Goal: Task Accomplishment & Management: Use online tool/utility

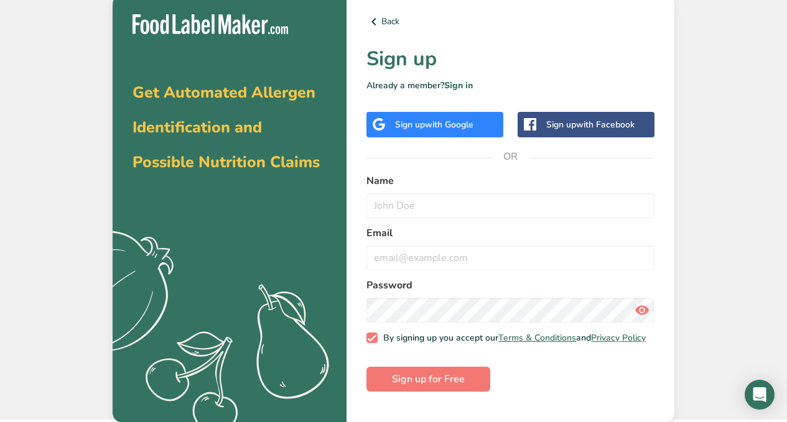
scroll to position [3, 0]
click at [436, 124] on span "with Google" at bounding box center [449, 124] width 49 height 12
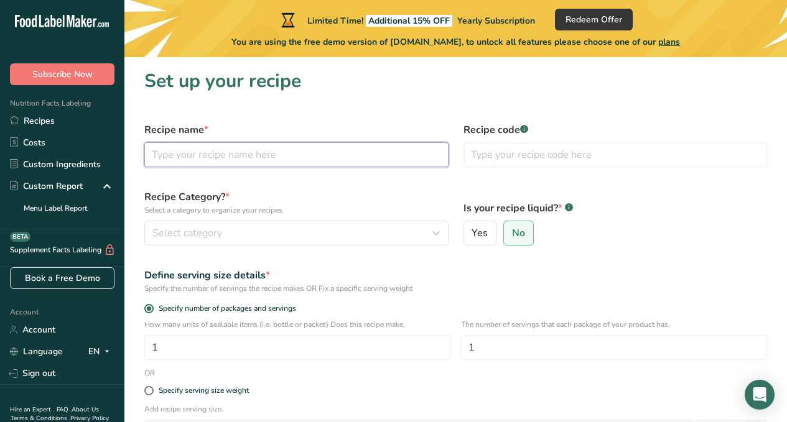
click at [204, 157] on input "text" at bounding box center [296, 154] width 304 height 25
type input "peanut butter jam"
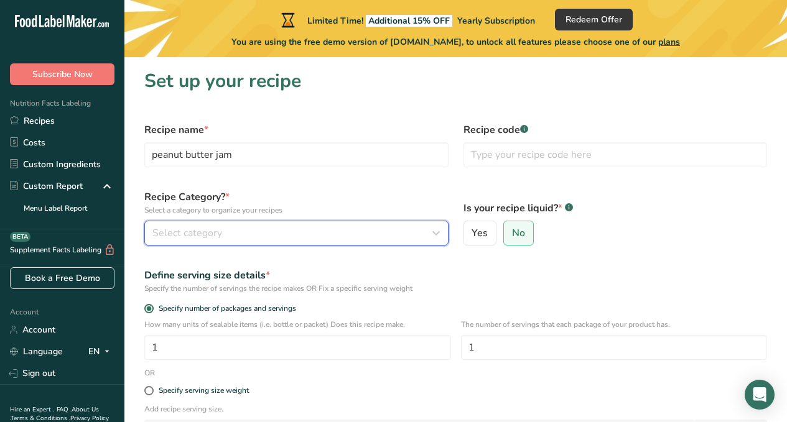
click at [436, 234] on icon "button" at bounding box center [436, 233] width 15 height 22
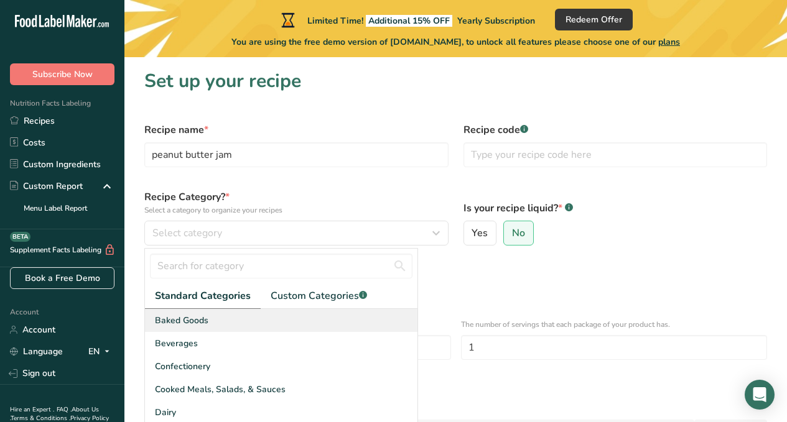
click at [205, 320] on span "Baked Goods" at bounding box center [182, 320] width 54 height 13
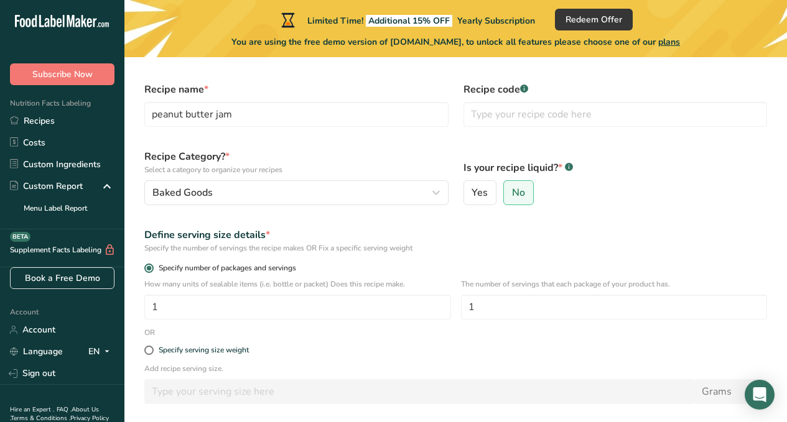
scroll to position [62, 0]
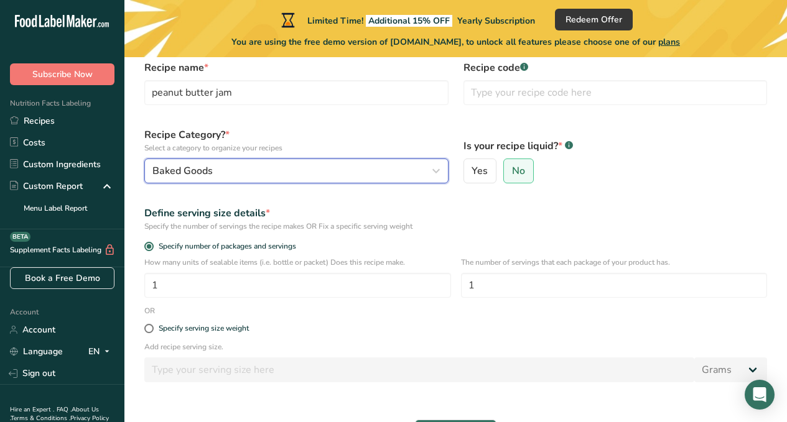
click at [431, 167] on icon "button" at bounding box center [436, 171] width 15 height 22
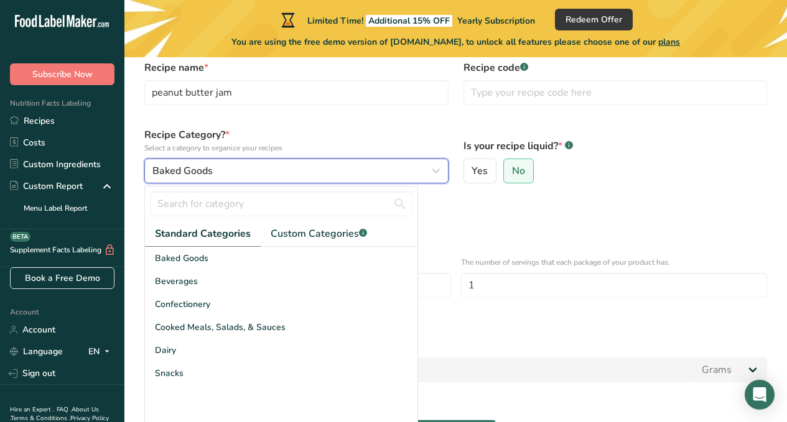
click at [431, 167] on icon "button" at bounding box center [436, 171] width 15 height 22
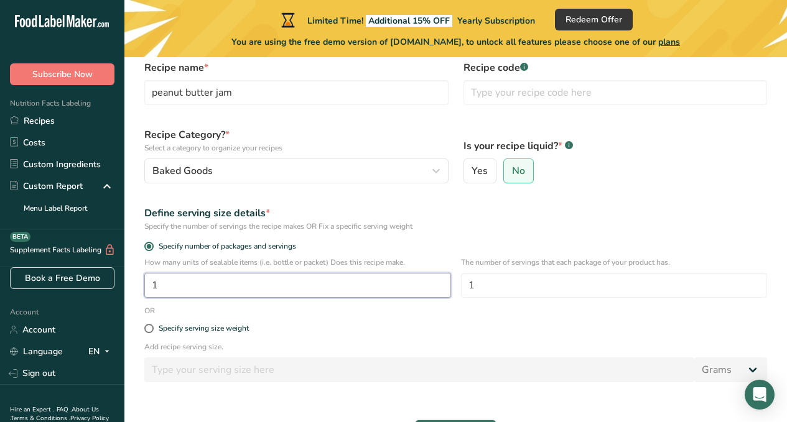
click at [186, 282] on input "1" at bounding box center [297, 285] width 307 height 25
click at [186, 283] on input "1" at bounding box center [297, 285] width 307 height 25
drag, startPoint x: 186, startPoint y: 283, endPoint x: 142, endPoint y: 294, distance: 44.8
click at [142, 294] on div "How many units of sealable items (i.e. bottle or packet) Does this recipe make.…" at bounding box center [456, 281] width 638 height 49
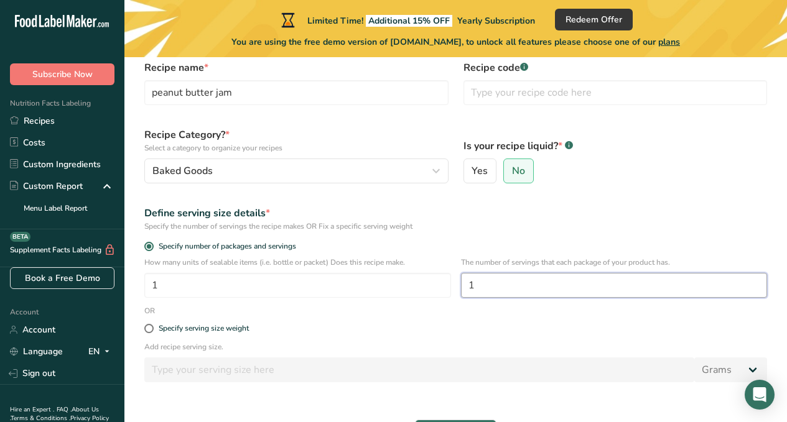
click at [520, 285] on input "1" at bounding box center [614, 285] width 307 height 25
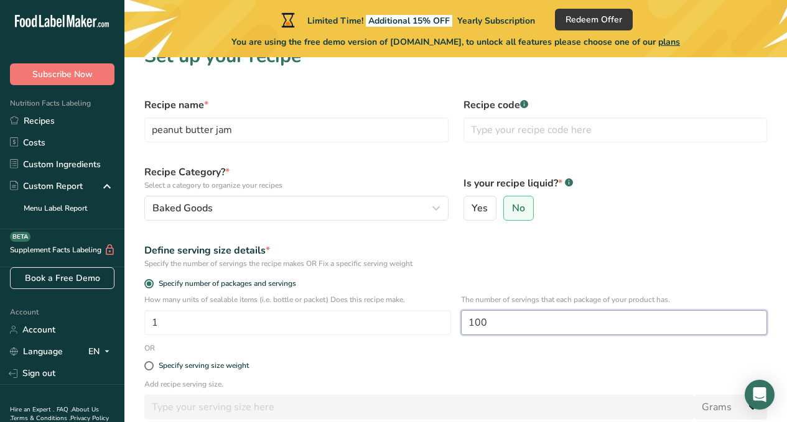
scroll to position [20, 0]
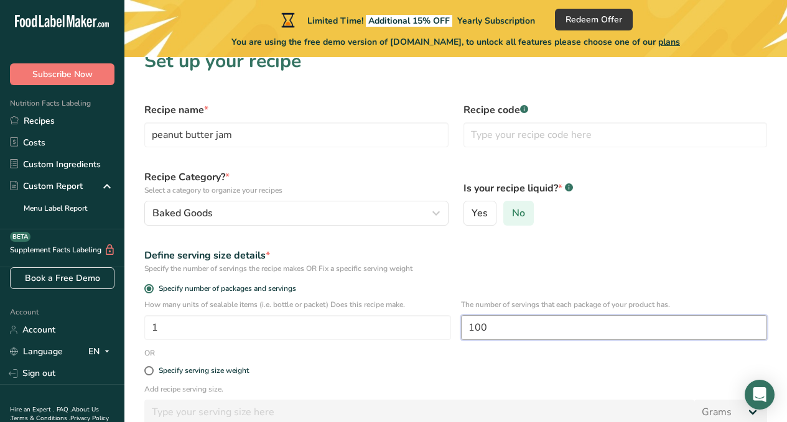
type input "100"
click at [521, 215] on span "No" at bounding box center [518, 213] width 13 height 12
click at [512, 215] on input "No" at bounding box center [508, 214] width 8 height 8
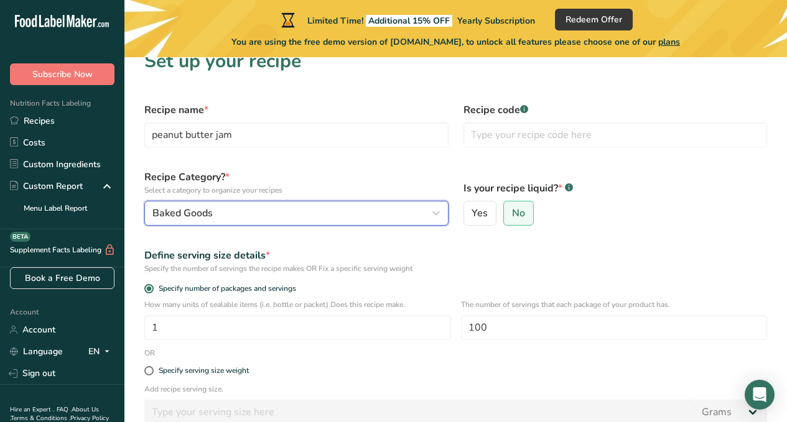
click at [284, 213] on div "Baked Goods" at bounding box center [292, 213] width 281 height 15
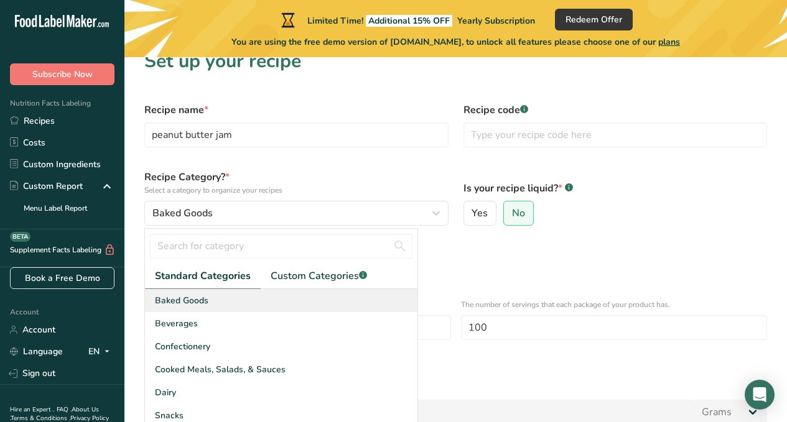
click at [208, 297] on div "Baked Goods" at bounding box center [281, 300] width 272 height 23
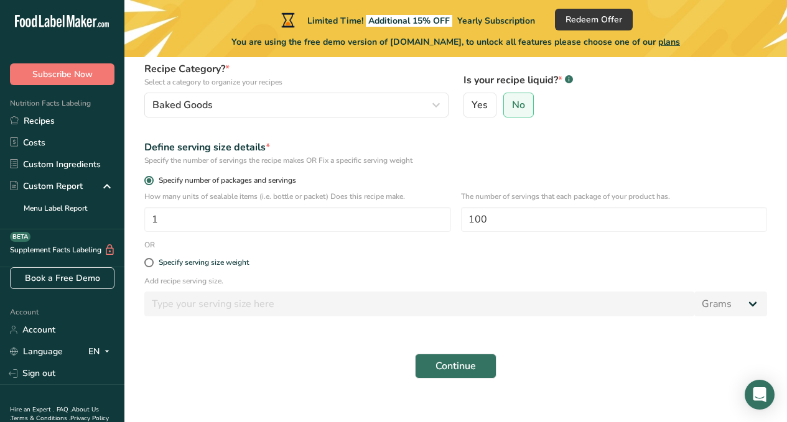
scroll to position [144, 0]
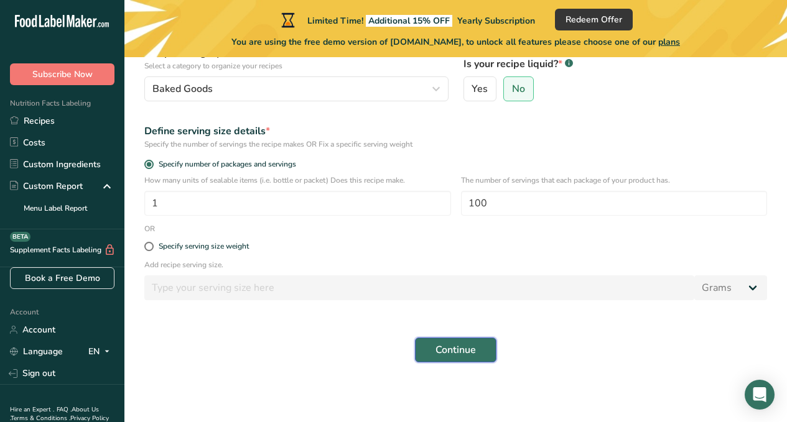
click at [469, 355] on span "Continue" at bounding box center [455, 350] width 40 height 15
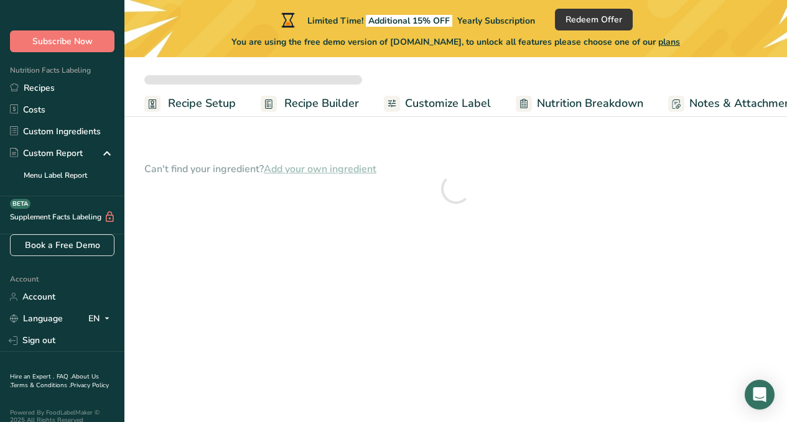
scroll to position [54, 0]
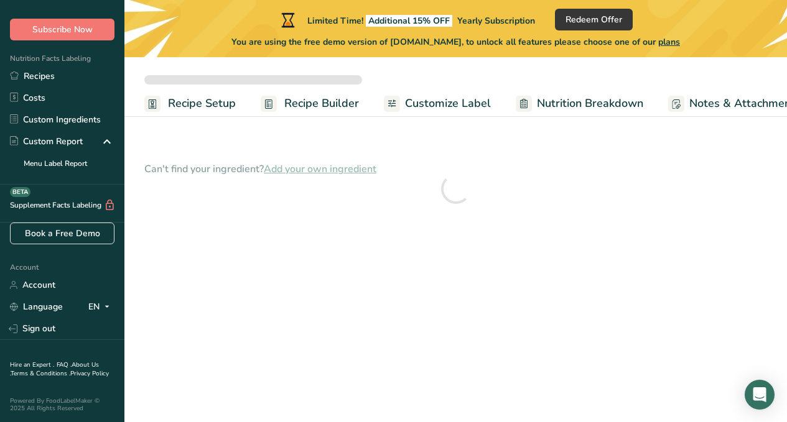
click at [183, 103] on span "Recipe Setup" at bounding box center [202, 103] width 68 height 17
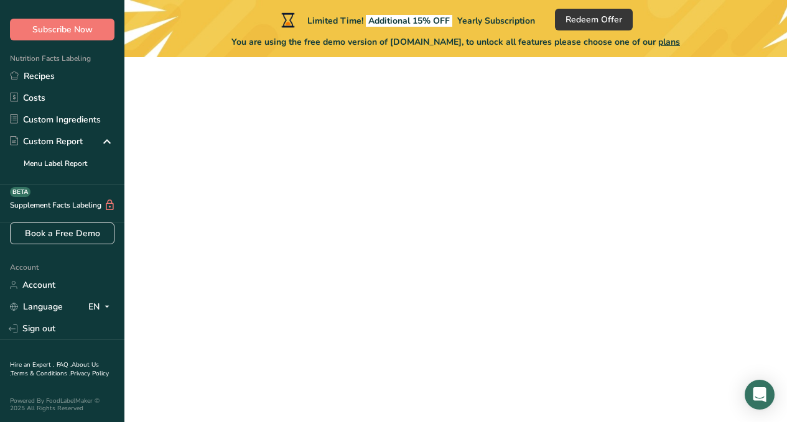
scroll to position [0, 4]
select select
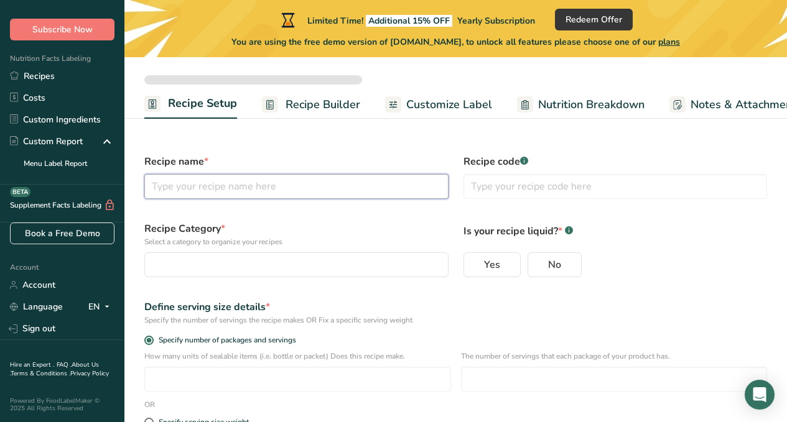
click at [193, 188] on input "text" at bounding box center [296, 186] width 304 height 25
type input "peanut butter jam"
radio input "true"
type input "1"
type input "100"
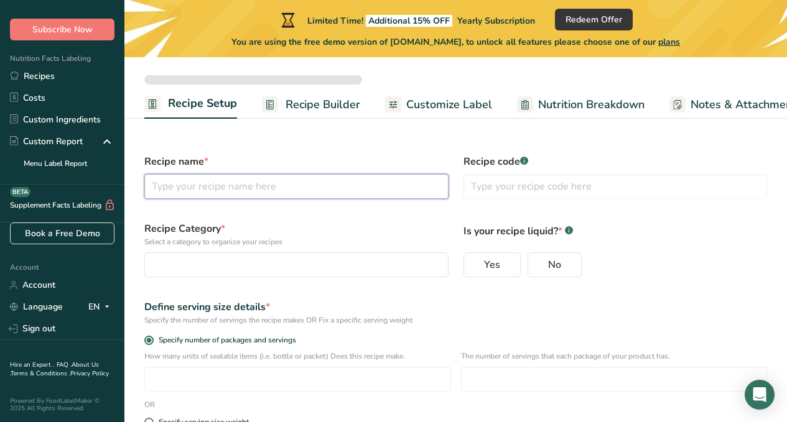
select select "0"
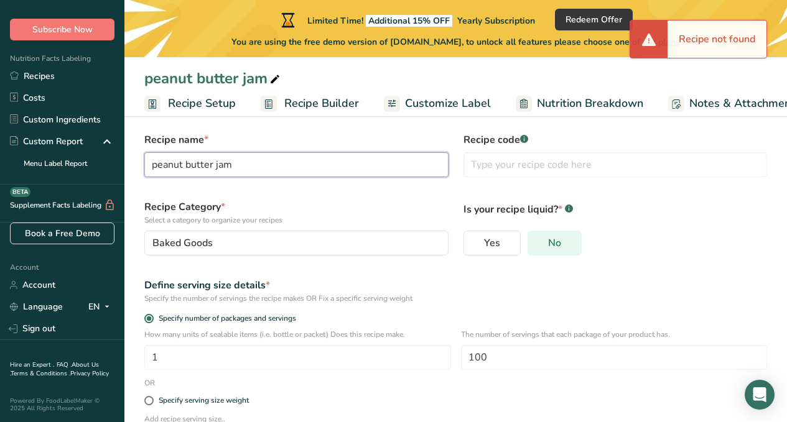
scroll to position [0, 0]
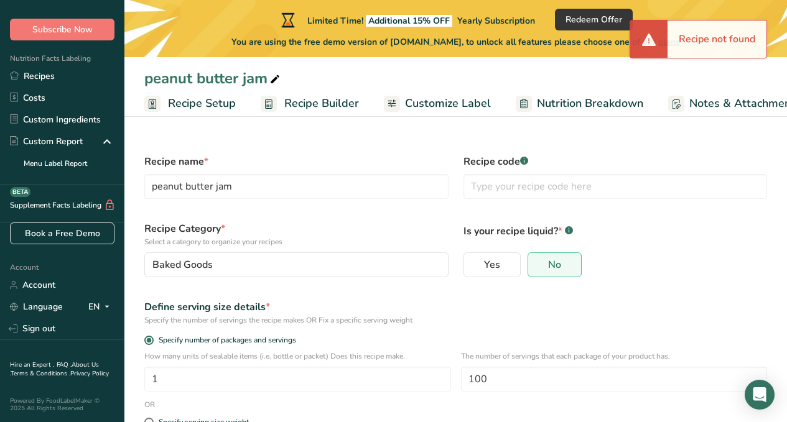
click at [321, 105] on span "Recipe Builder" at bounding box center [321, 103] width 75 height 17
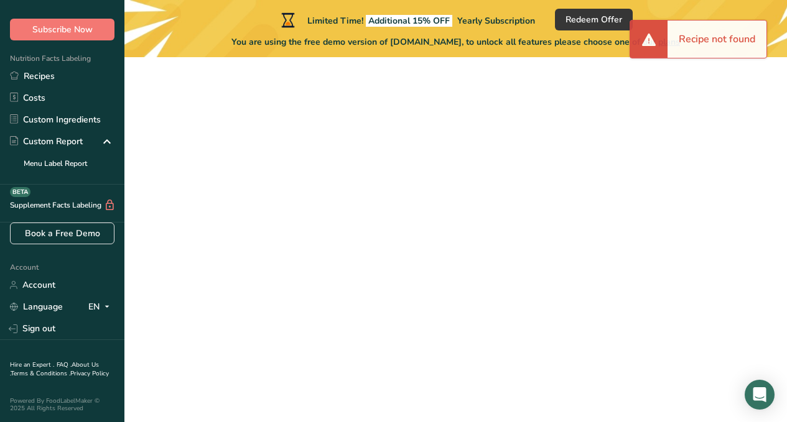
scroll to position [0, 75]
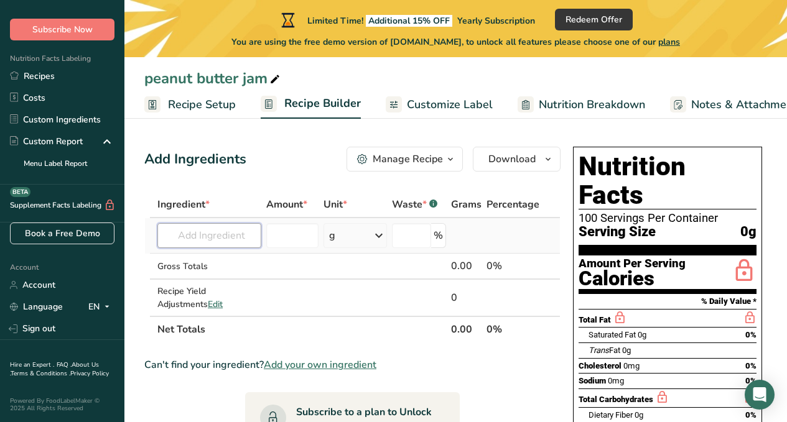
click at [225, 231] on input "text" at bounding box center [209, 235] width 104 height 25
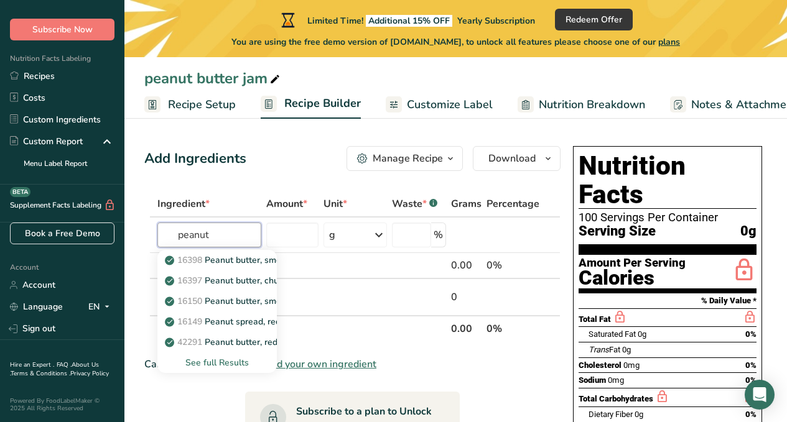
scroll to position [0, 0]
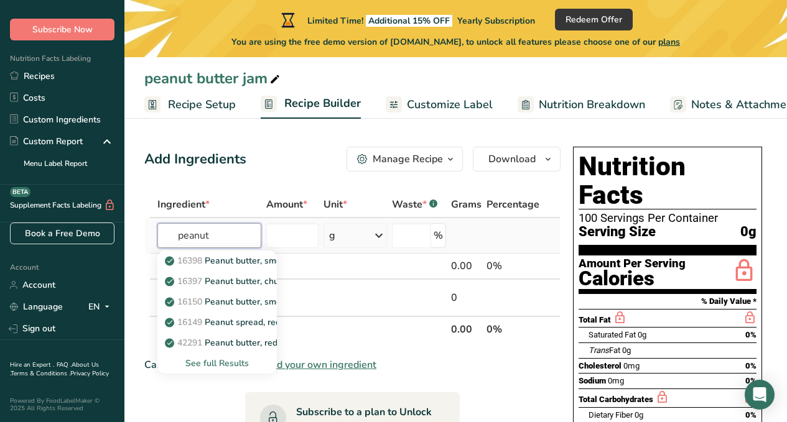
click at [194, 236] on input "peanut" at bounding box center [209, 235] width 104 height 25
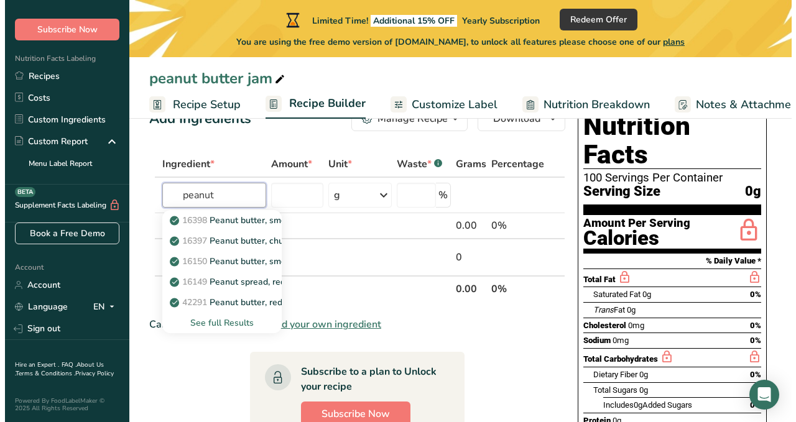
scroll to position [62, 0]
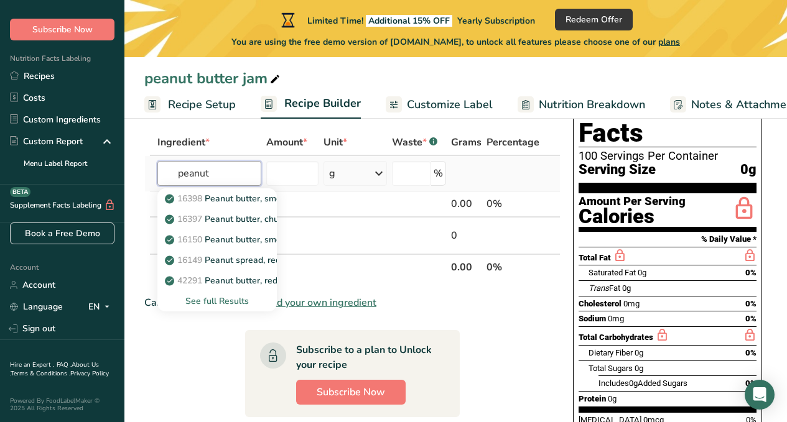
type input "peanut"
click at [204, 300] on div "See full Results" at bounding box center [217, 301] width 100 height 13
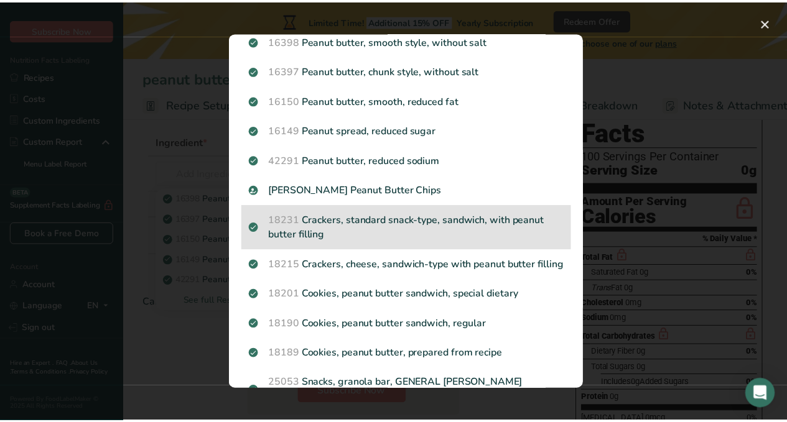
scroll to position [0, 0]
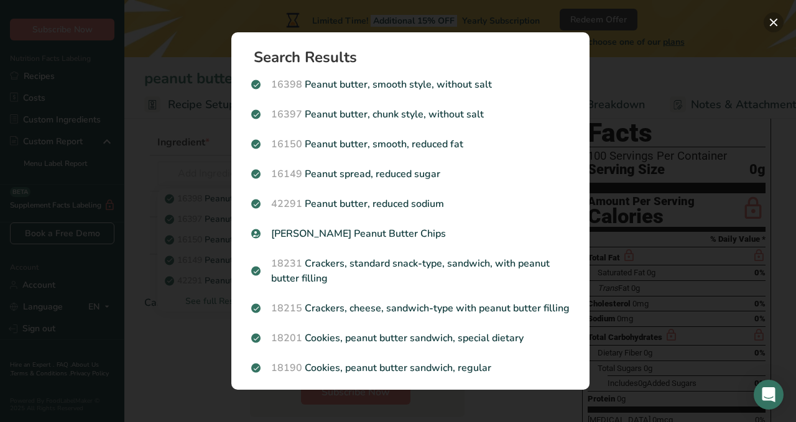
click at [775, 23] on button "Search results modal" at bounding box center [774, 22] width 20 height 20
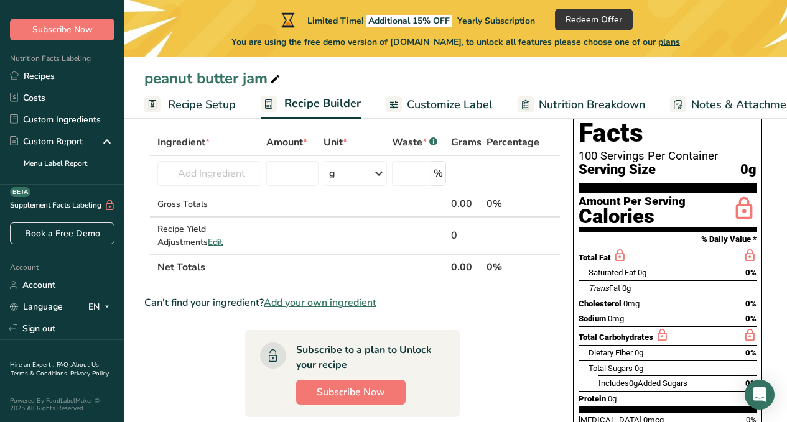
click at [559, 314] on section "Ingredient * Amount * Unit * Waste * .a-a{fill:#347362;}.b-a{fill:#fff;} Grams …" at bounding box center [352, 409] width 416 height 561
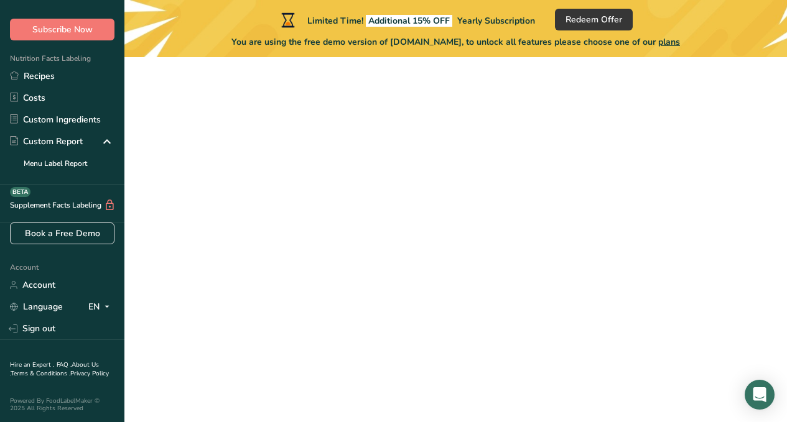
select select
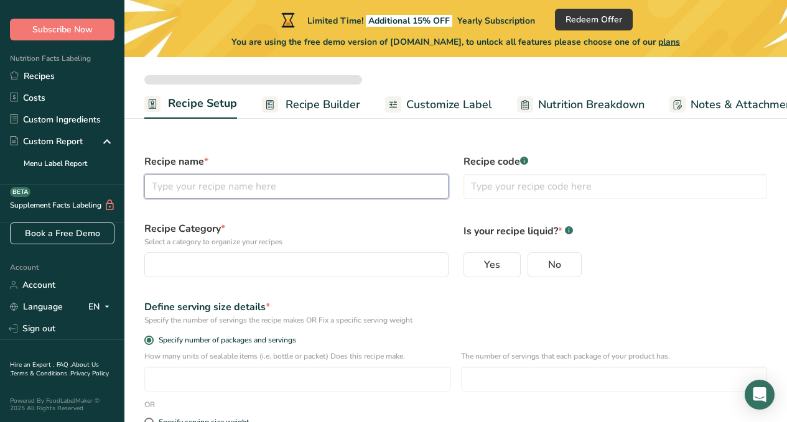
click at [293, 189] on input "text" at bounding box center [296, 186] width 304 height 25
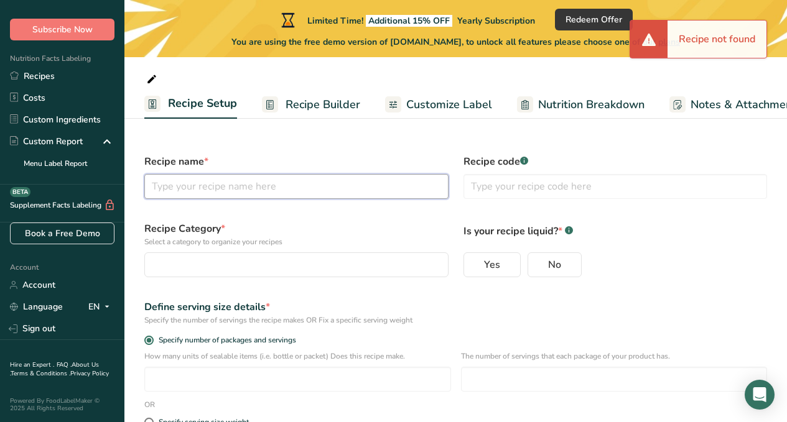
type input "p"
select select
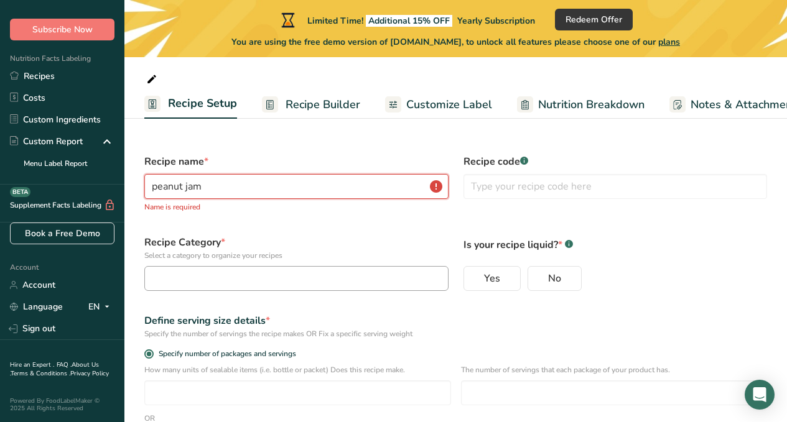
type input "peanut jam"
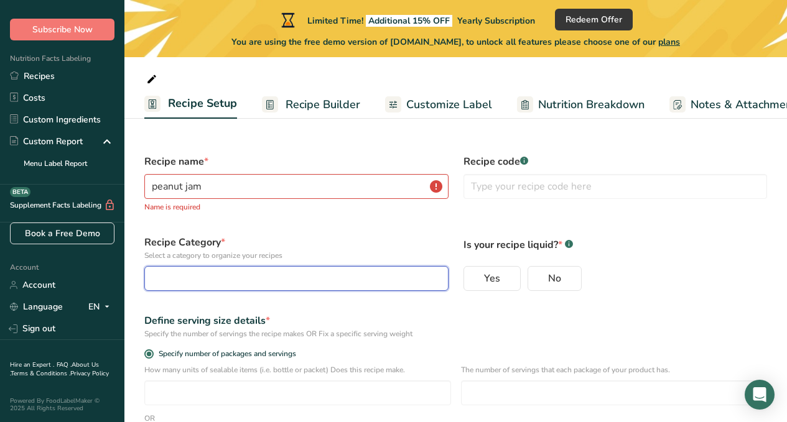
click at [418, 280] on div "button" at bounding box center [292, 278] width 281 height 15
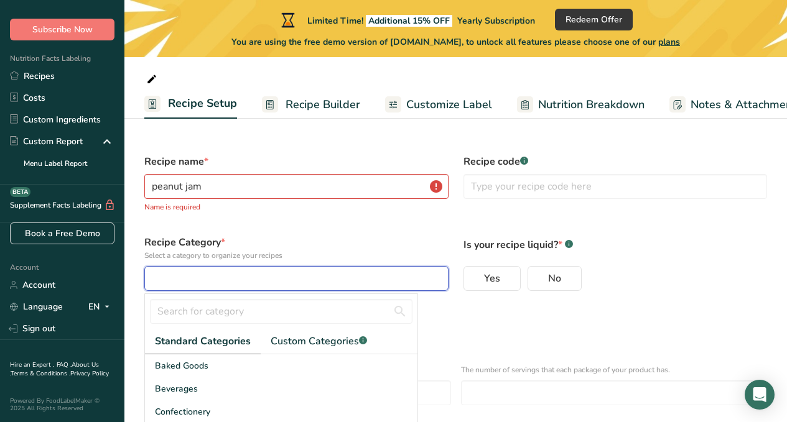
click at [207, 271] on button "button" at bounding box center [296, 278] width 304 height 25
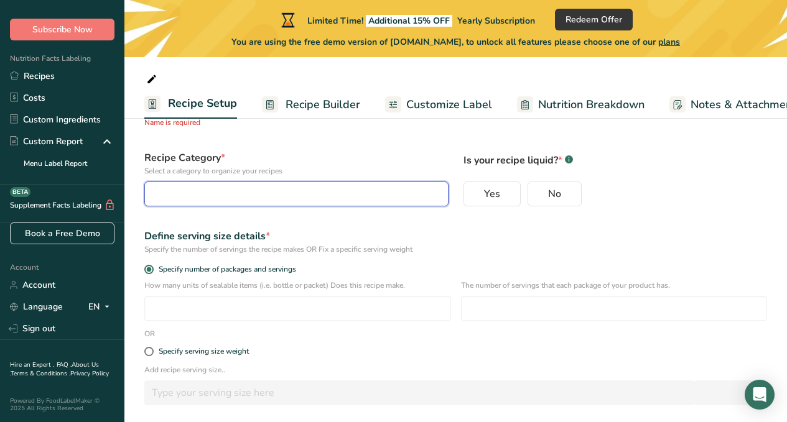
scroll to position [62, 0]
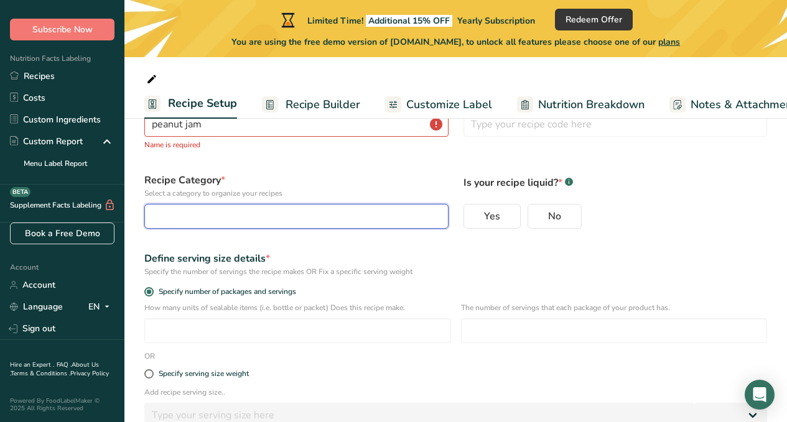
click at [190, 214] on div "button" at bounding box center [292, 216] width 281 height 15
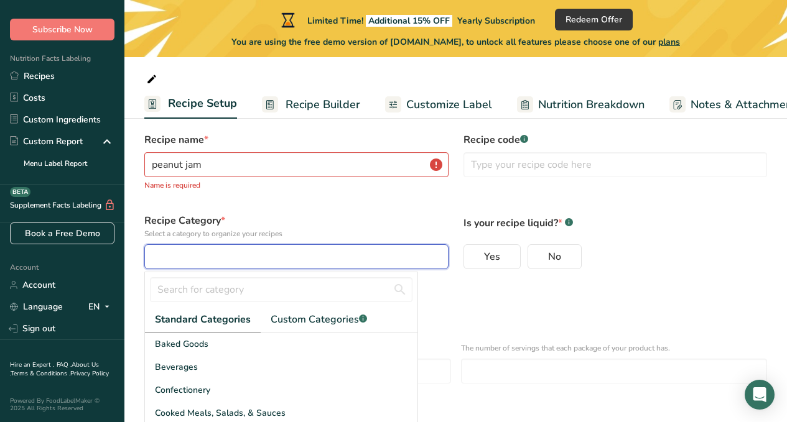
scroll to position [0, 0]
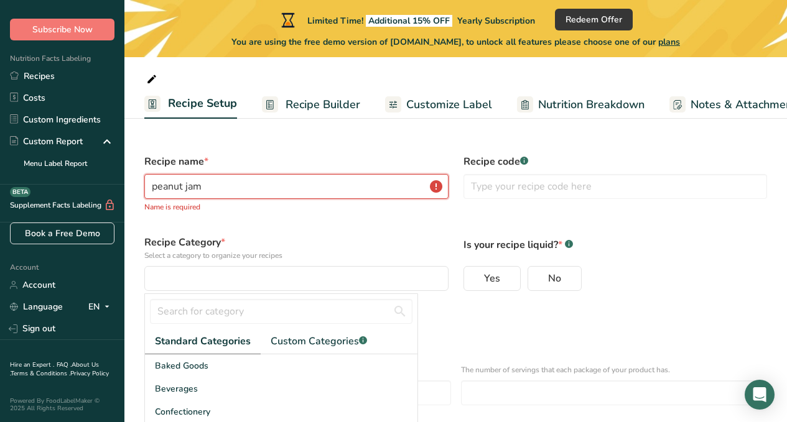
click at [182, 187] on input "peanut jam" at bounding box center [296, 186] width 304 height 25
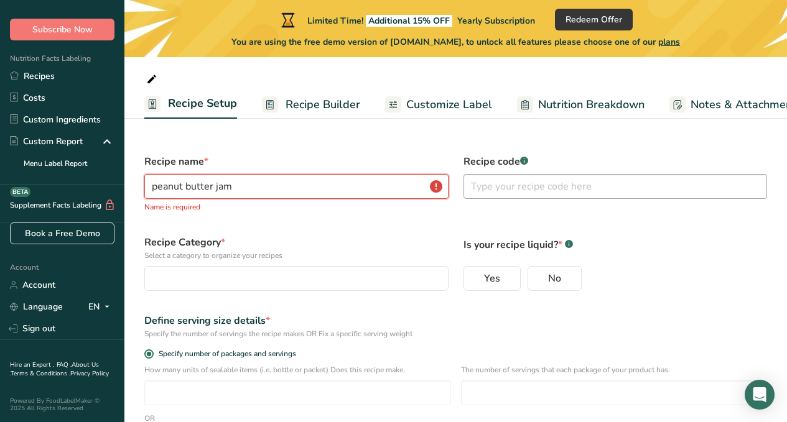
type input "peanut butter jam"
click at [556, 189] on input "text" at bounding box center [615, 186] width 304 height 25
type input "00001"
click at [254, 183] on input "peanut butter jam" at bounding box center [296, 186] width 304 height 25
click at [272, 184] on input "peanut butter jam" at bounding box center [296, 186] width 304 height 25
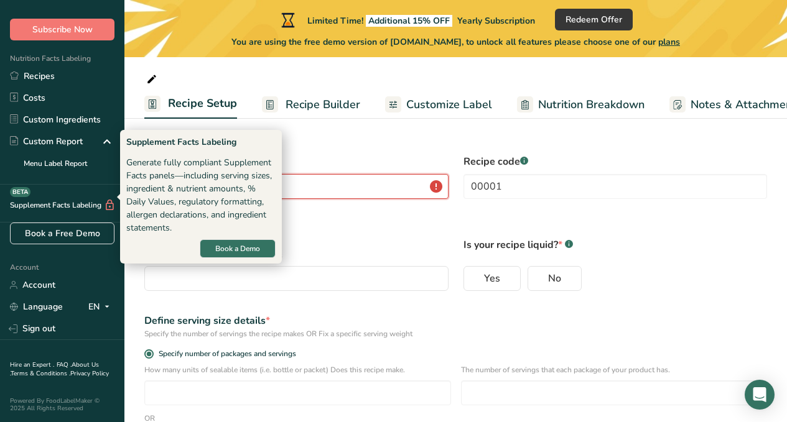
drag, startPoint x: 307, startPoint y: 185, endPoint x: 80, endPoint y: 193, distance: 227.2
click at [80, 193] on div ".a-20{fill:#fff;} Subscribe Now Nutrition Facts Labeling Recipes Costs Custom I…" at bounding box center [393, 281] width 787 height 562
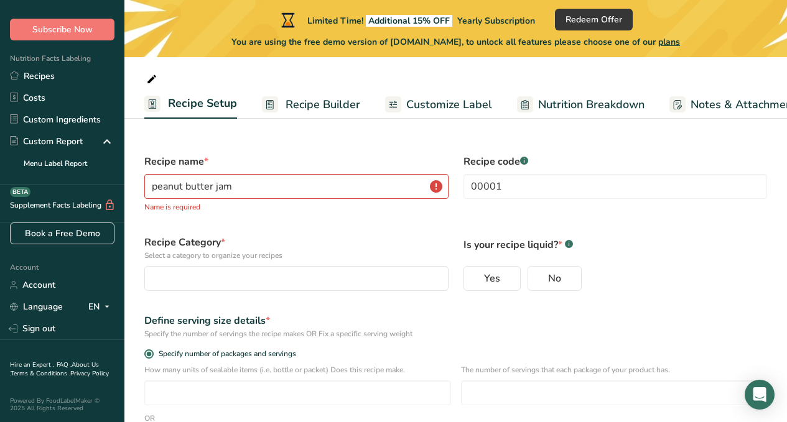
click at [719, 268] on div "Yes No" at bounding box center [615, 278] width 304 height 25
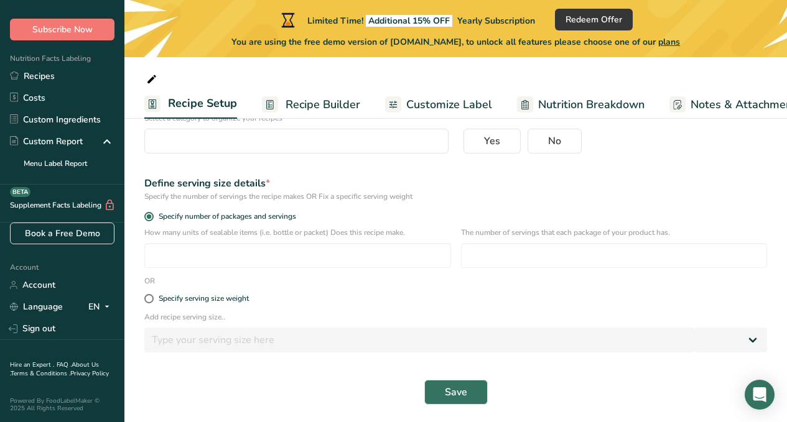
scroll to position [140, 0]
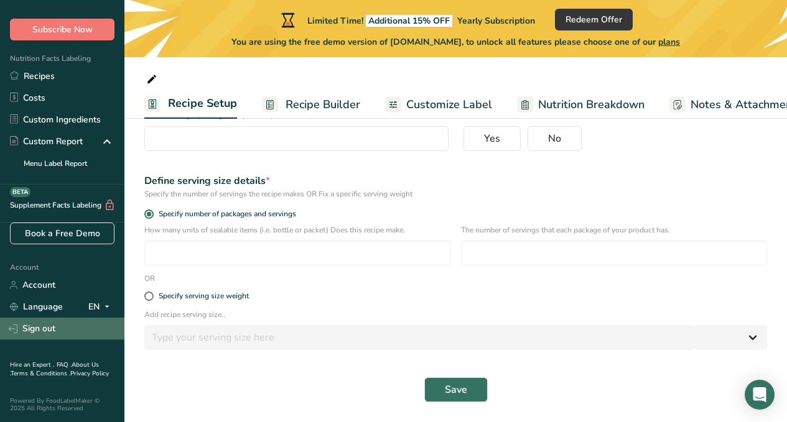
click at [33, 318] on link "Sign out" at bounding box center [62, 329] width 124 height 22
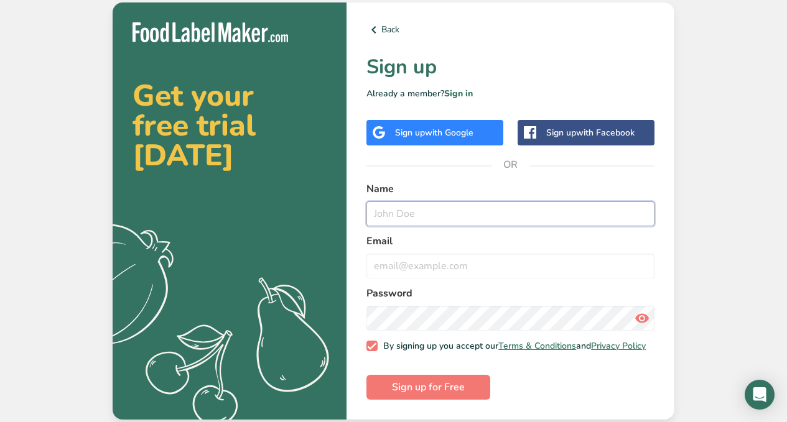
click at [449, 208] on input "text" at bounding box center [510, 214] width 288 height 25
click at [440, 121] on div "Sign up with Google" at bounding box center [434, 133] width 137 height 26
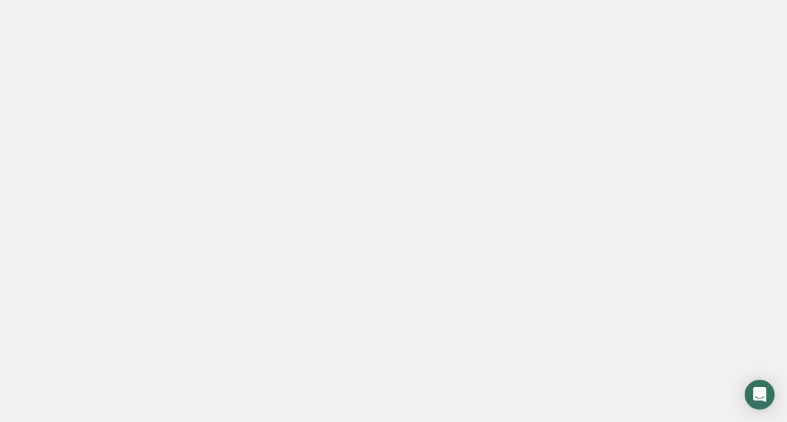
click at [70, 156] on div at bounding box center [393, 211] width 787 height 422
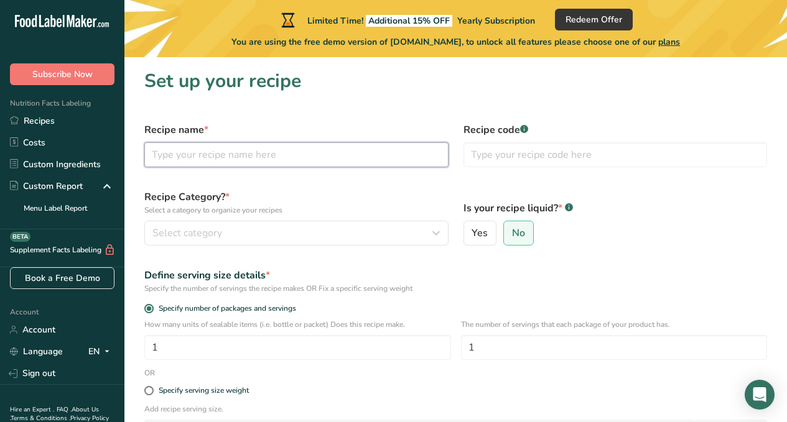
click at [213, 159] on input "text" at bounding box center [296, 154] width 304 height 25
type input "peanut butter jam"
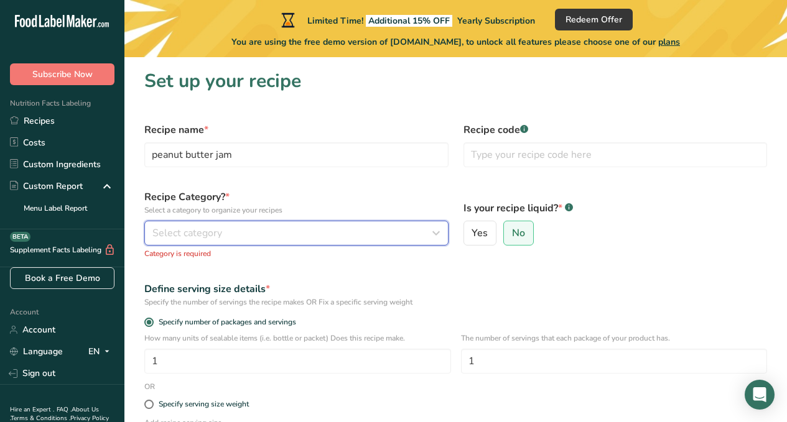
click at [221, 231] on span "Select category" at bounding box center [187, 233] width 70 height 15
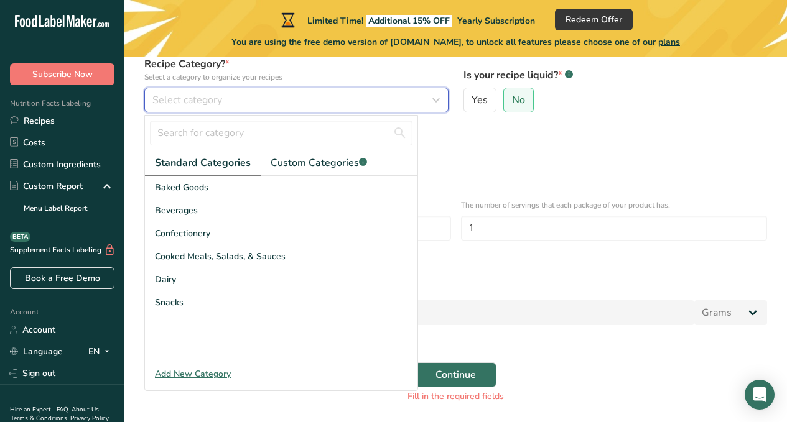
scroll to position [111, 0]
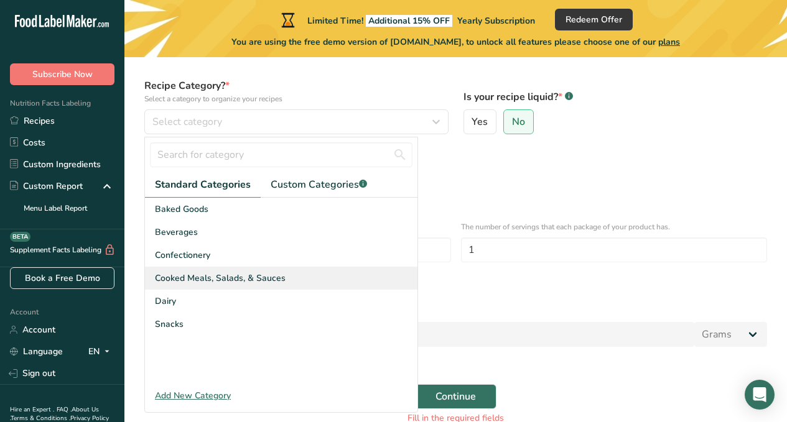
click at [179, 281] on span "Cooked Meals, Salads, & Sauces" at bounding box center [220, 278] width 131 height 13
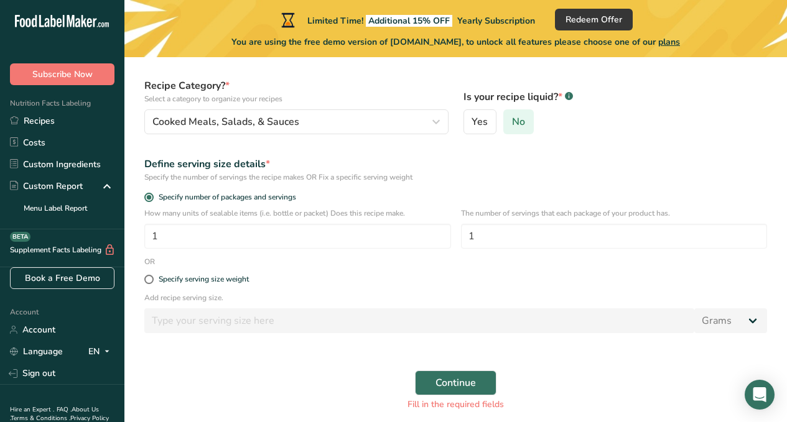
click at [514, 124] on span "No" at bounding box center [518, 122] width 13 height 12
click at [512, 124] on input "No" at bounding box center [508, 122] width 8 height 8
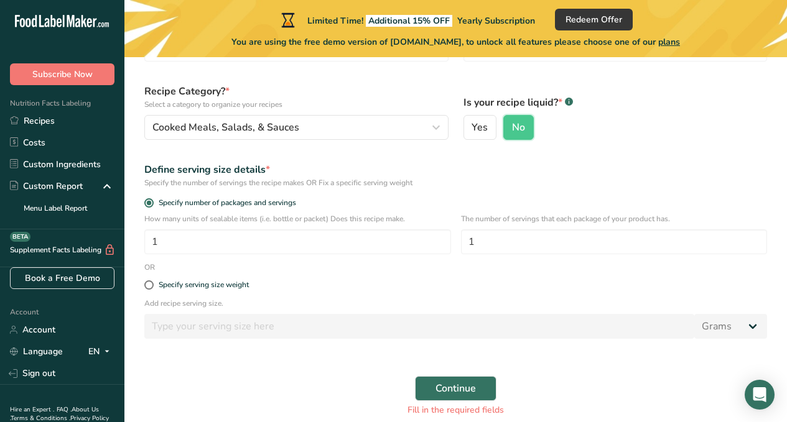
scroll to position [124, 0]
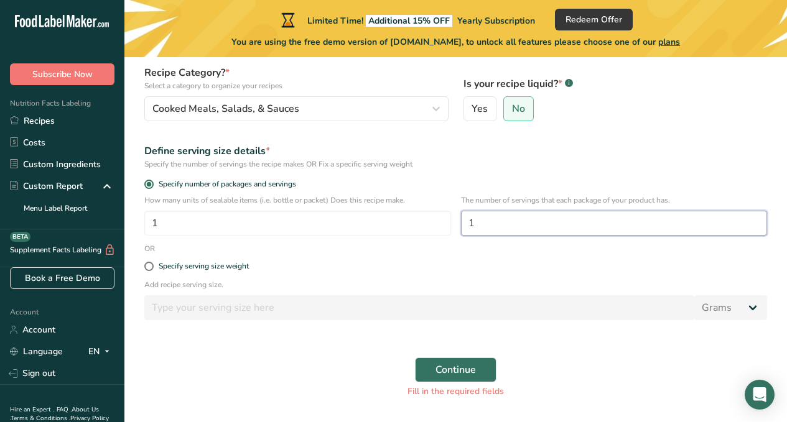
click at [504, 216] on input "1" at bounding box center [614, 223] width 307 height 25
drag, startPoint x: 504, startPoint y: 216, endPoint x: 450, endPoint y: 225, distance: 54.9
click at [450, 225] on div "How many units of sealable items (i.e. bottle or packet) Does this recipe make.…" at bounding box center [456, 219] width 638 height 49
click at [491, 225] on input "100" at bounding box center [614, 223] width 307 height 25
drag, startPoint x: 493, startPoint y: 221, endPoint x: 462, endPoint y: 228, distance: 32.5
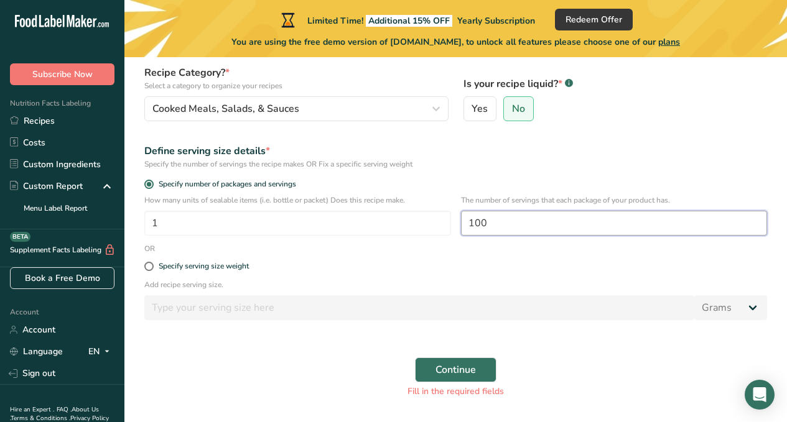
click at [462, 228] on input "100" at bounding box center [614, 223] width 307 height 25
type input "100"
click at [148, 267] on span at bounding box center [148, 266] width 9 height 9
click at [148, 267] on input "Specify serving size weight" at bounding box center [148, 267] width 8 height 8
radio input "true"
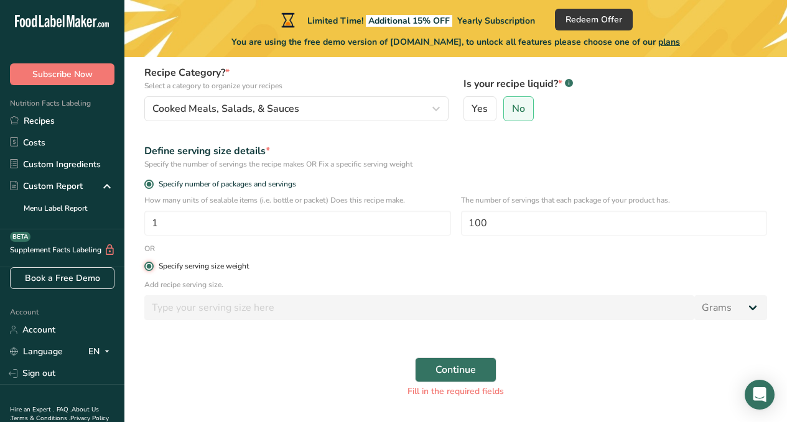
radio input "false"
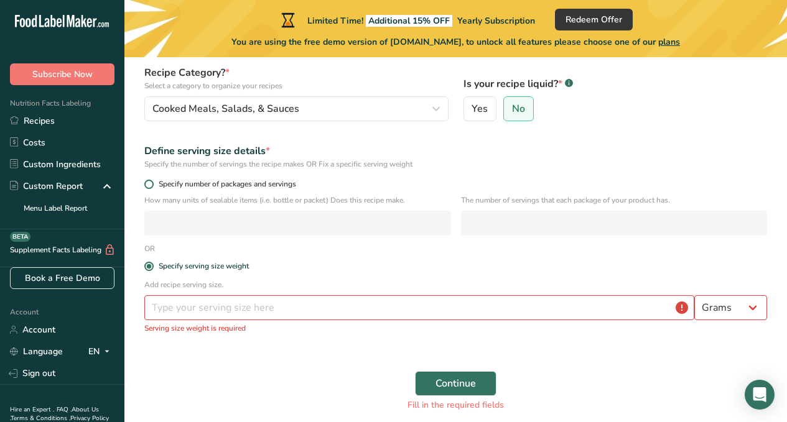
click at [153, 185] on span at bounding box center [148, 184] width 9 height 9
click at [152, 185] on input "Specify number of packages and servings" at bounding box center [148, 184] width 8 height 8
radio input "true"
radio input "false"
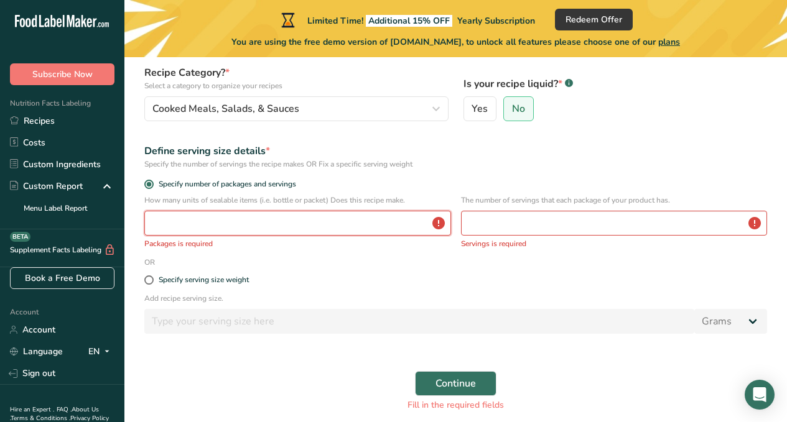
click at [175, 226] on input "number" at bounding box center [297, 223] width 307 height 25
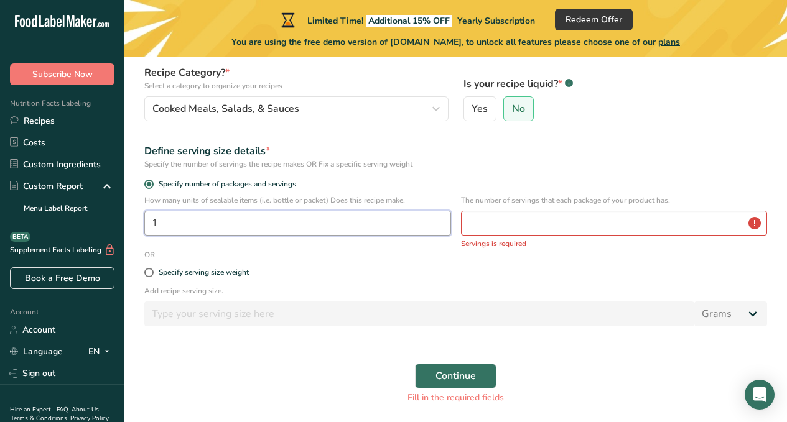
type input "1"
click at [524, 223] on input "number" at bounding box center [614, 223] width 307 height 25
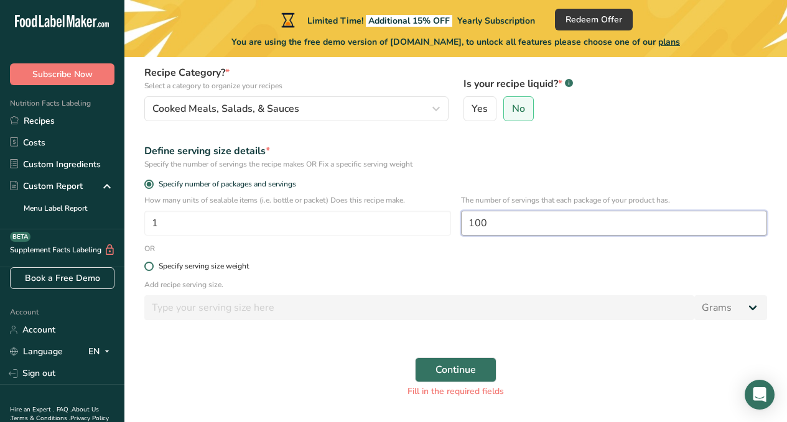
type input "100"
click at [429, 264] on label "Specify serving size weight" at bounding box center [455, 266] width 623 height 9
click at [152, 264] on input "Specify serving size weight" at bounding box center [148, 267] width 8 height 8
radio input "true"
radio input "false"
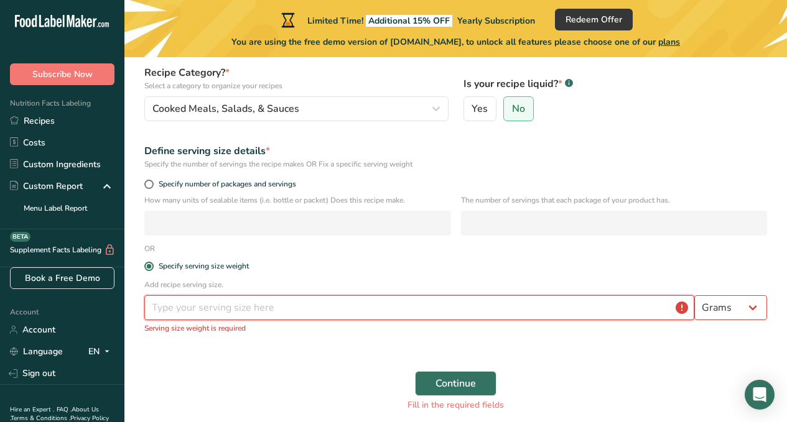
click at [256, 306] on input "number" at bounding box center [419, 308] width 550 height 25
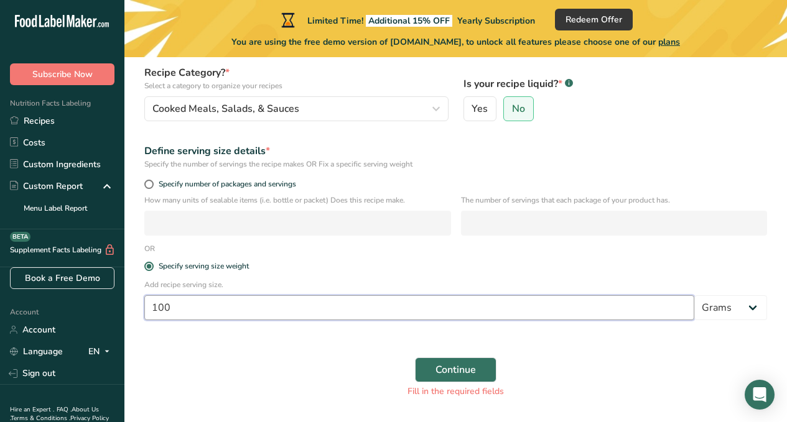
type input "100"
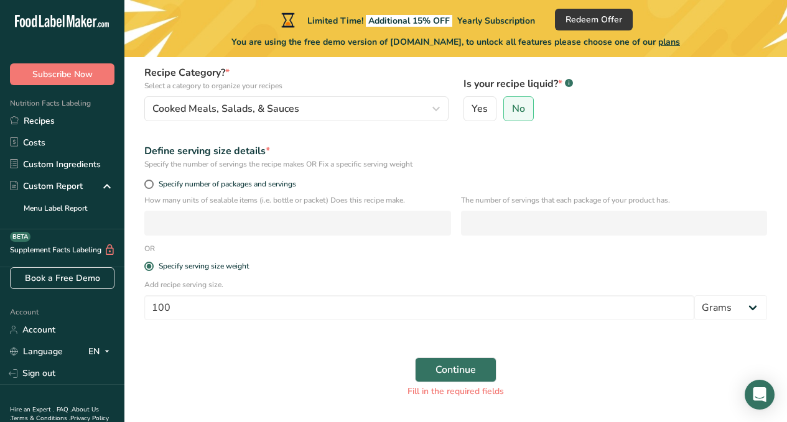
click at [343, 361] on div "Continue Fill in the required fields" at bounding box center [456, 377] width 638 height 55
click at [468, 370] on span "Continue" at bounding box center [455, 370] width 40 height 15
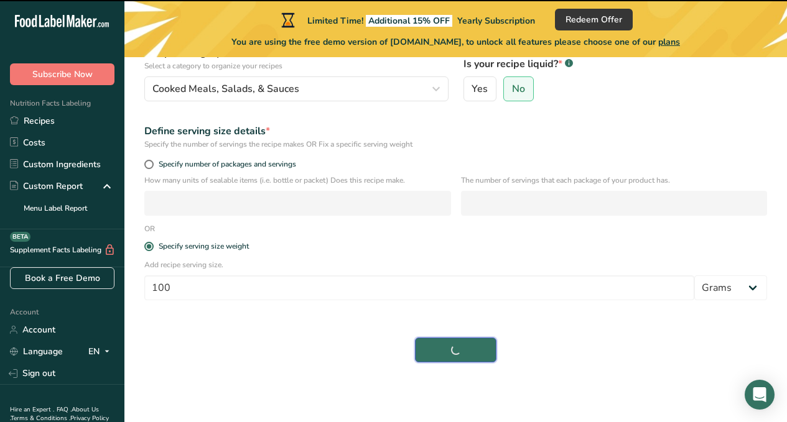
scroll to position [82, 0]
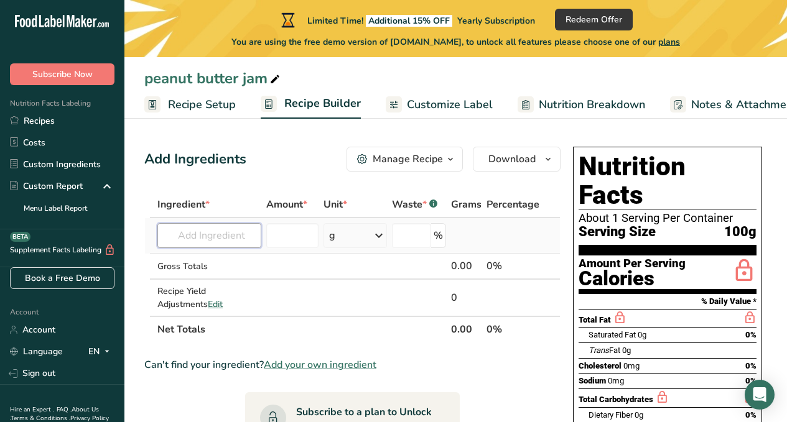
click at [226, 240] on input "text" at bounding box center [209, 235] width 104 height 25
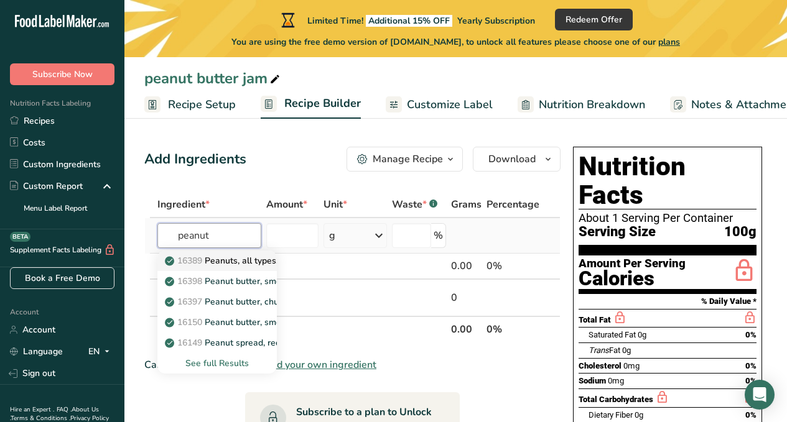
type input "peanut"
click at [238, 261] on p "16389 Peanuts, all types, oil-roasted, without salt" at bounding box center [271, 260] width 209 height 13
type input "Peanuts, all types, oil-roasted, without salt"
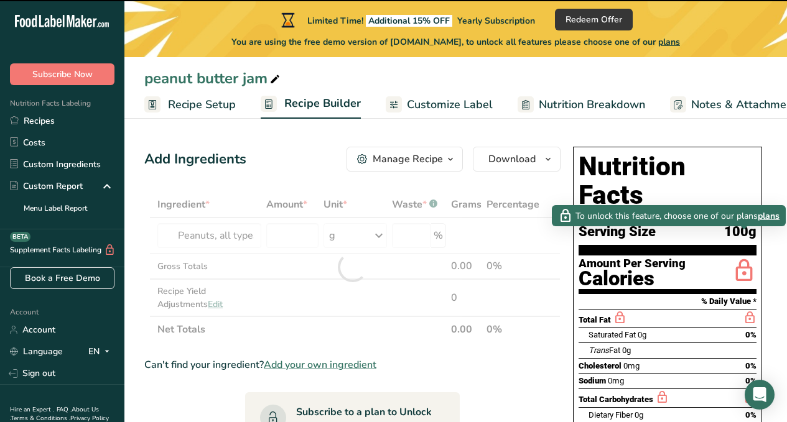
type input "0"
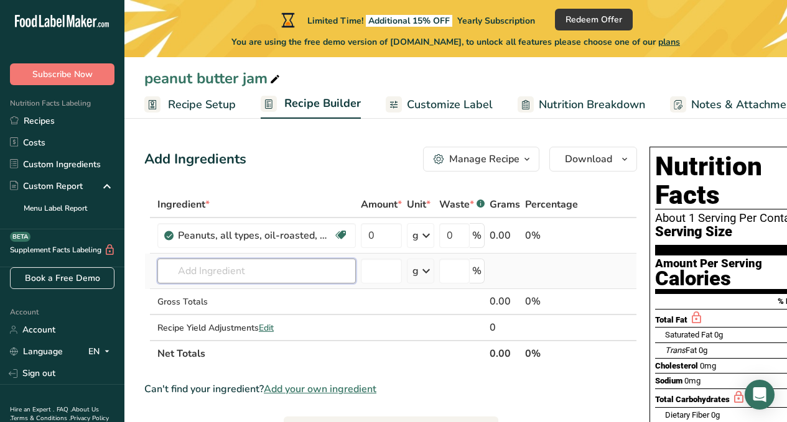
click at [321, 272] on input "text" at bounding box center [256, 271] width 198 height 25
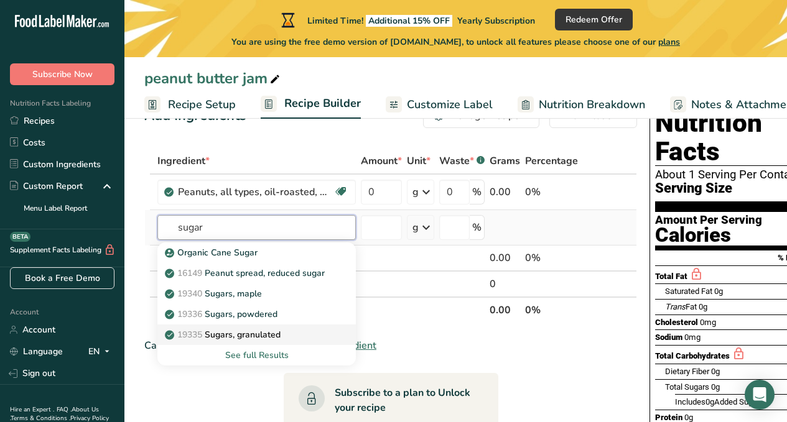
scroll to position [62, 0]
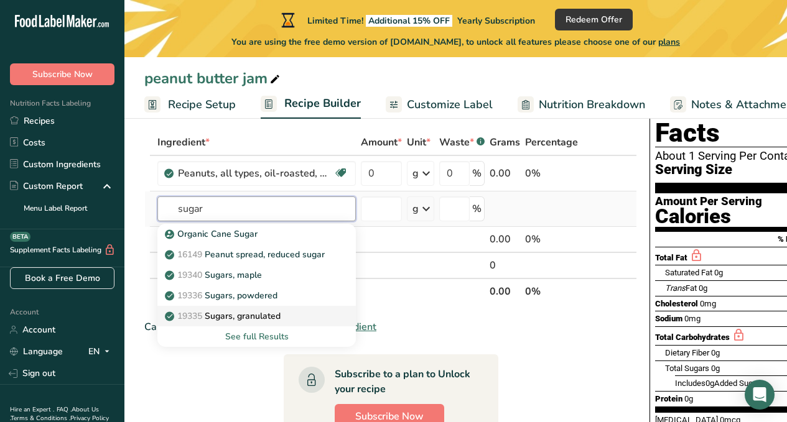
type input "sugar"
click at [261, 317] on p "19335 Sugars, granulated" at bounding box center [223, 316] width 113 height 13
type input "Sugars, granulated"
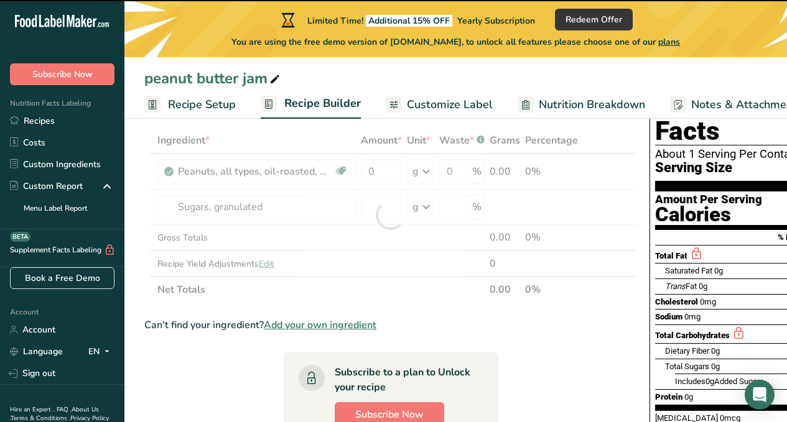
scroll to position [0, 0]
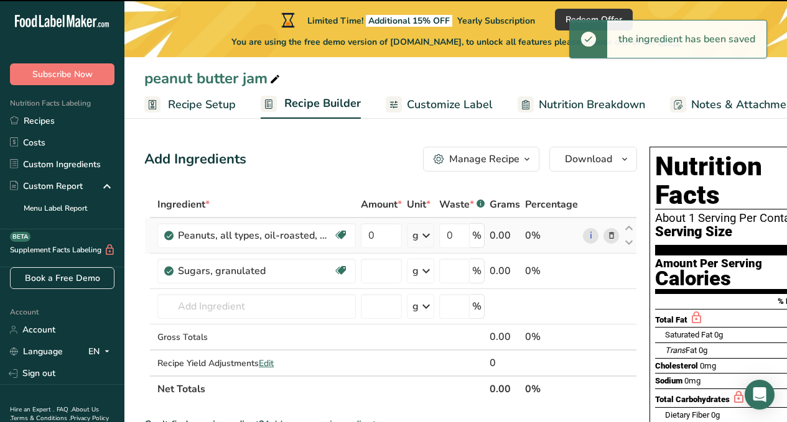
type input "0"
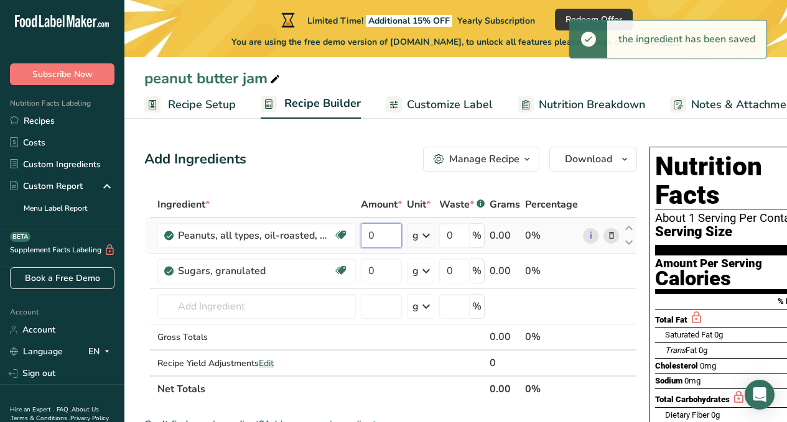
click at [386, 238] on input "0" at bounding box center [381, 235] width 41 height 25
drag, startPoint x: 386, startPoint y: 238, endPoint x: 356, endPoint y: 235, distance: 30.1
click at [356, 235] on tr "Peanuts, all types, oil-roasted, without salt Plant-based Protein Dairy free Gl…" at bounding box center [390, 235] width 491 height 35
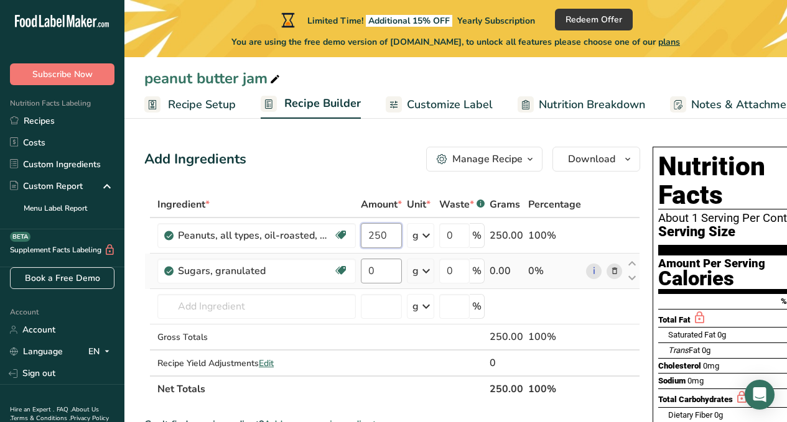
type input "250"
click at [380, 268] on div "Ingredient * Amount * Unit * Waste * .a-a{fill:#347362;}.b-a{fill:#fff;} Grams …" at bounding box center [392, 297] width 496 height 211
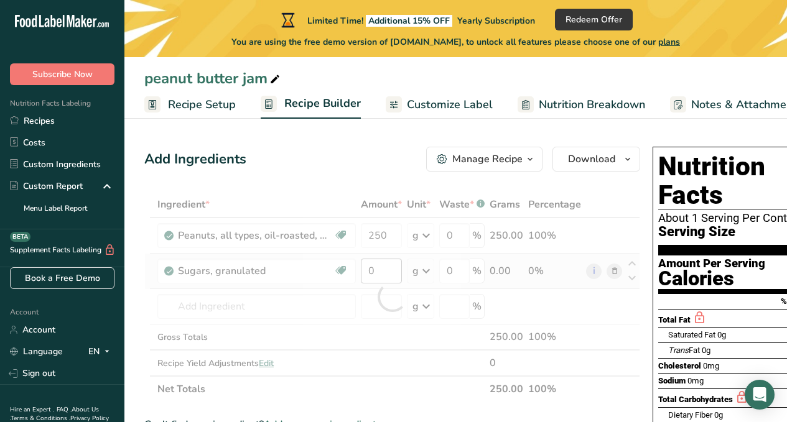
click at [380, 268] on div at bounding box center [392, 297] width 496 height 211
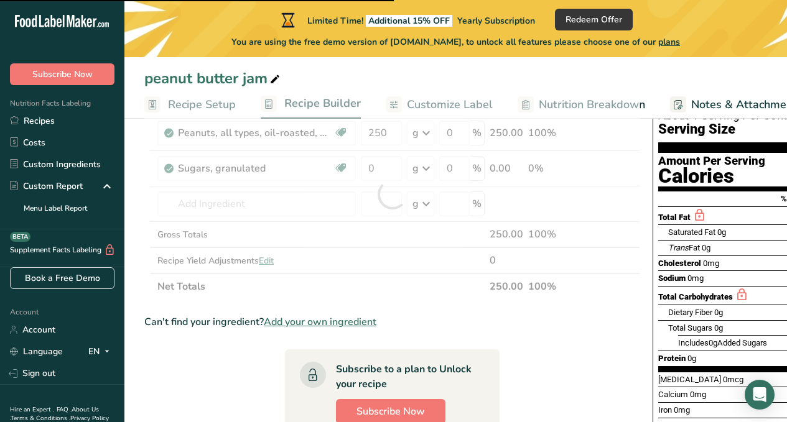
scroll to position [124, 0]
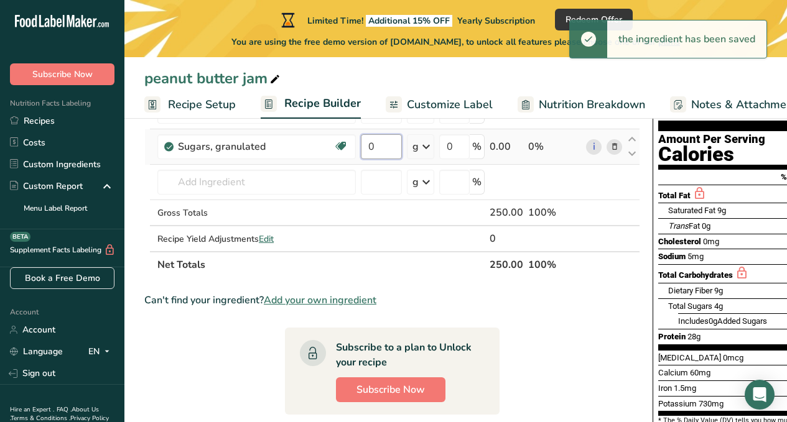
click at [377, 141] on input "0" at bounding box center [381, 146] width 41 height 25
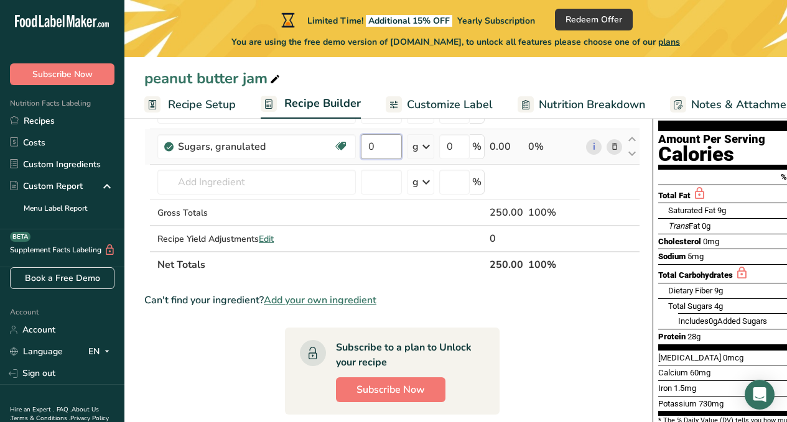
drag, startPoint x: 377, startPoint y: 141, endPoint x: 366, endPoint y: 146, distance: 11.7
click at [366, 146] on input "0" at bounding box center [381, 146] width 41 height 25
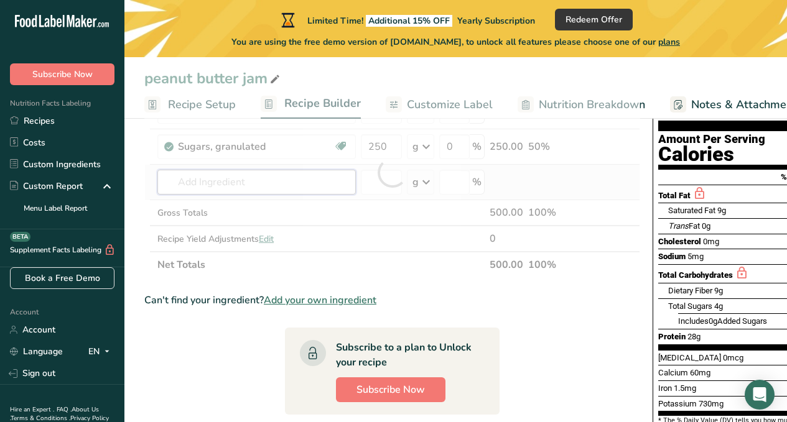
click at [297, 179] on div "Ingredient * Amount * Unit * Waste * .a-a{fill:#347362;}.b-a{fill:#fff;} Grams …" at bounding box center [392, 172] width 496 height 211
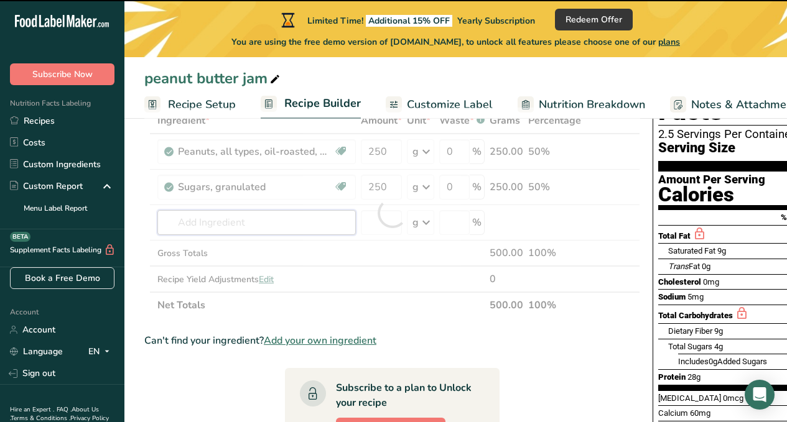
scroll to position [62, 0]
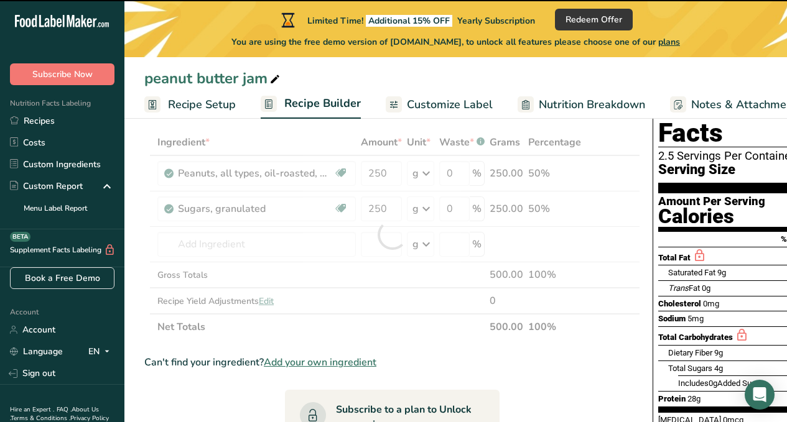
click at [169, 211] on div at bounding box center [392, 234] width 496 height 211
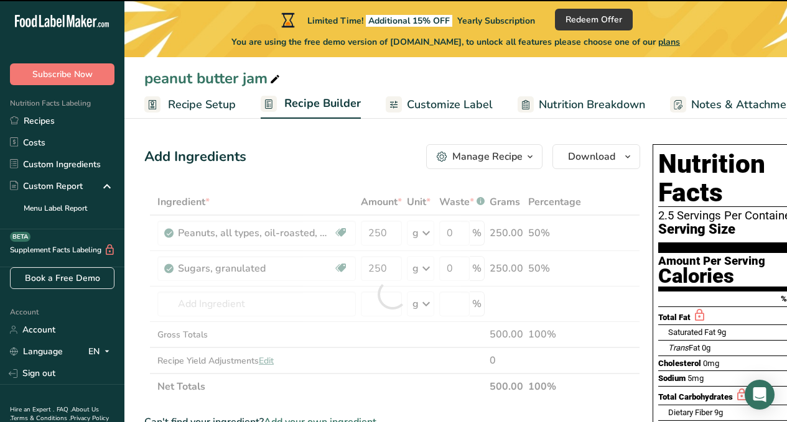
scroll to position [0, 0]
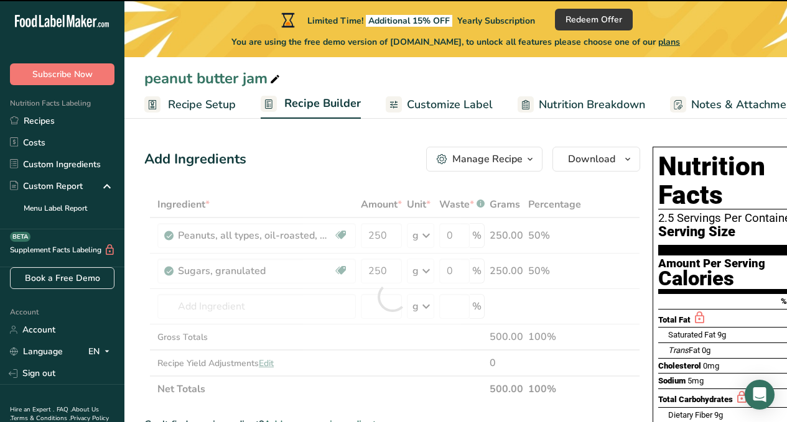
click at [510, 157] on div "Manage Recipe" at bounding box center [487, 159] width 70 height 15
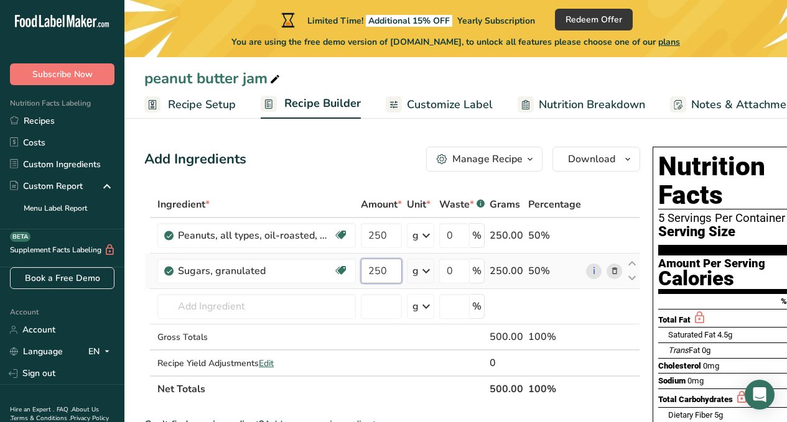
click at [376, 271] on input "250" at bounding box center [381, 271] width 41 height 25
drag, startPoint x: 394, startPoint y: 270, endPoint x: 362, endPoint y: 272, distance: 31.8
click at [362, 272] on input "250" at bounding box center [381, 271] width 41 height 25
type input "50"
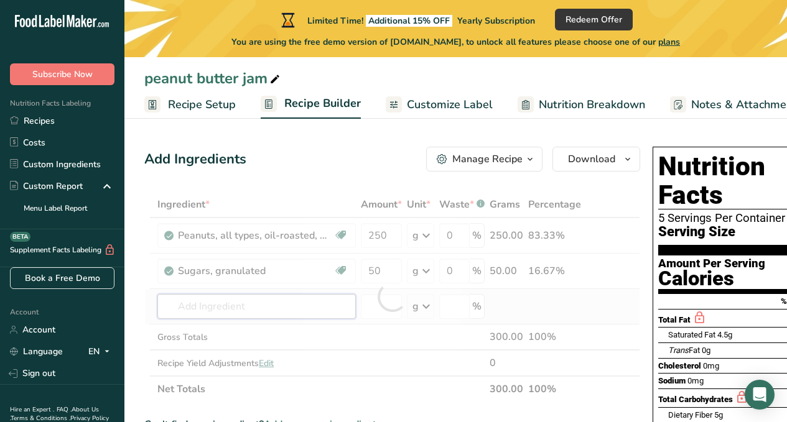
click at [280, 310] on div "Ingredient * Amount * Unit * Waste * .a-a{fill:#347362;}.b-a{fill:#fff;} Grams …" at bounding box center [392, 297] width 496 height 211
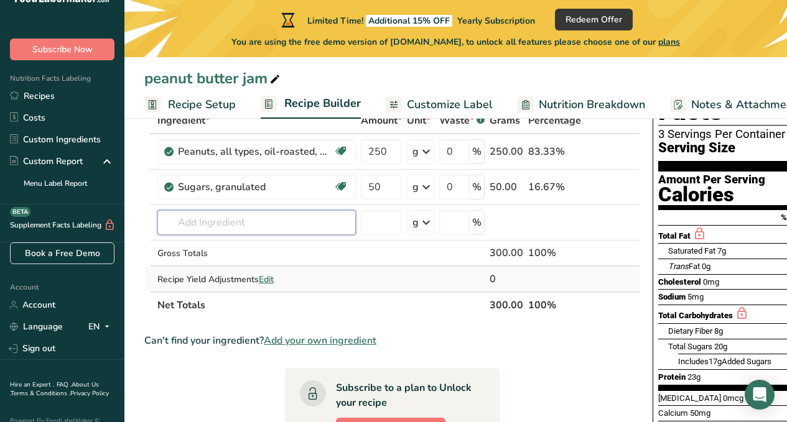
scroll to position [62, 0]
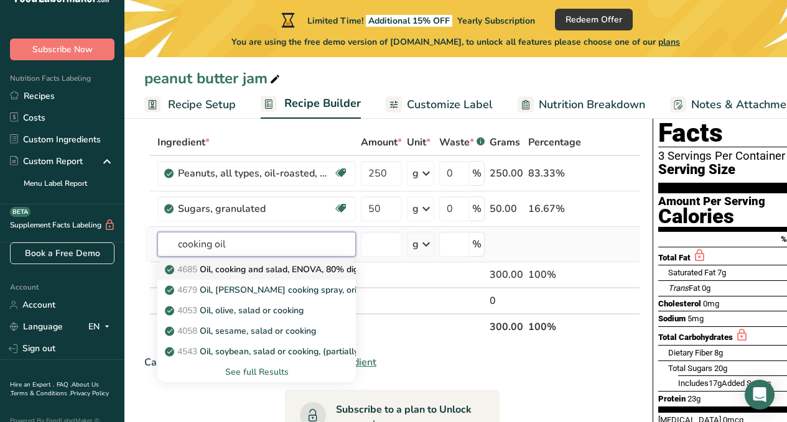
type input "cooking oil"
click at [251, 270] on p "4685 Oil, cooking and salad, ENOVA, 80% diglycerides" at bounding box center [280, 269] width 226 height 13
type input "Oil, cooking and salad, ENOVA, 80% diglycerides"
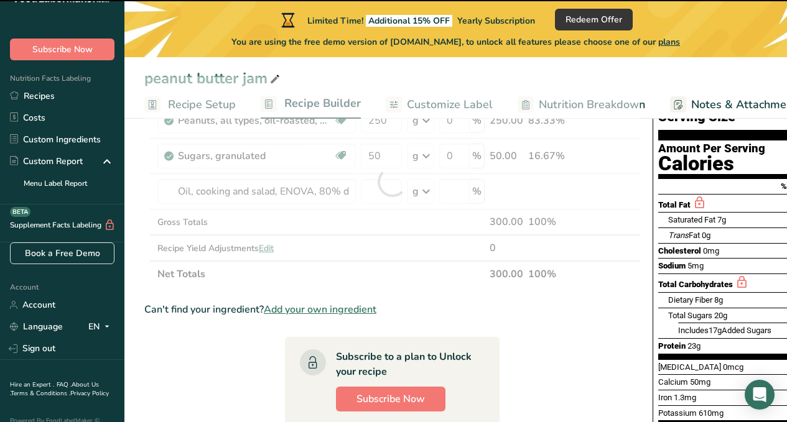
scroll to position [63, 0]
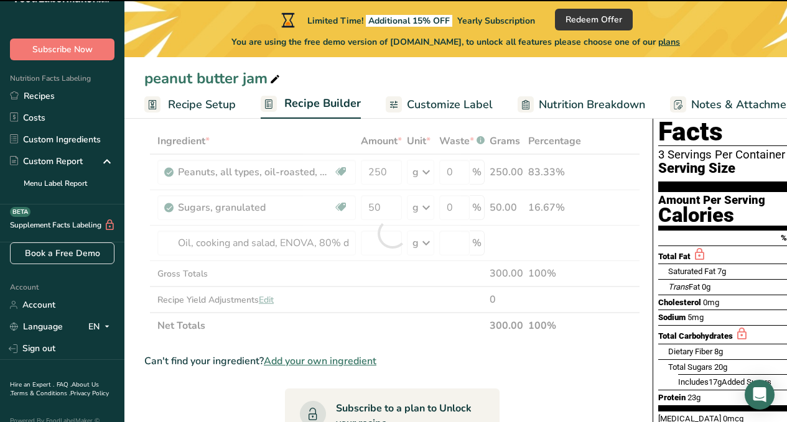
type input "0"
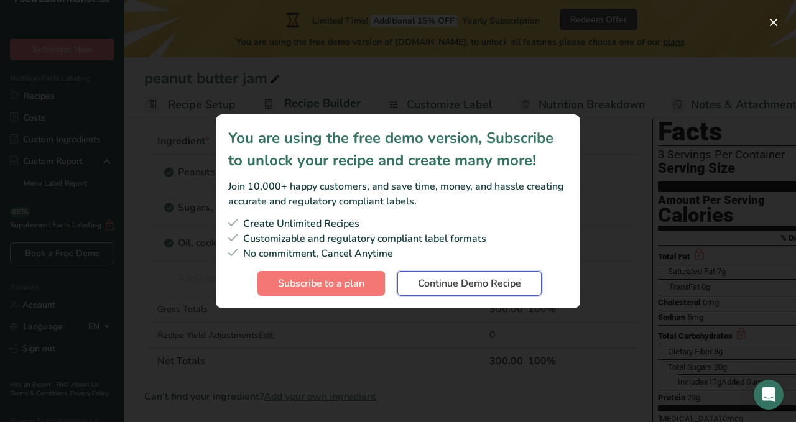
click at [523, 286] on button "Continue Demo Recipe" at bounding box center [470, 283] width 144 height 25
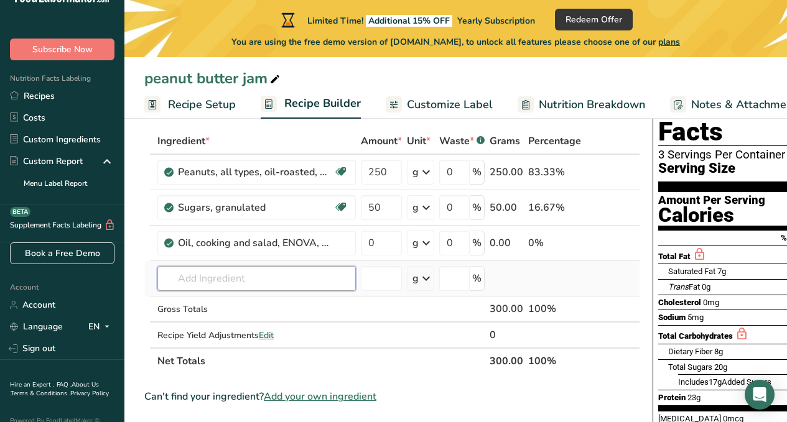
click at [254, 278] on input "text" at bounding box center [256, 278] width 198 height 25
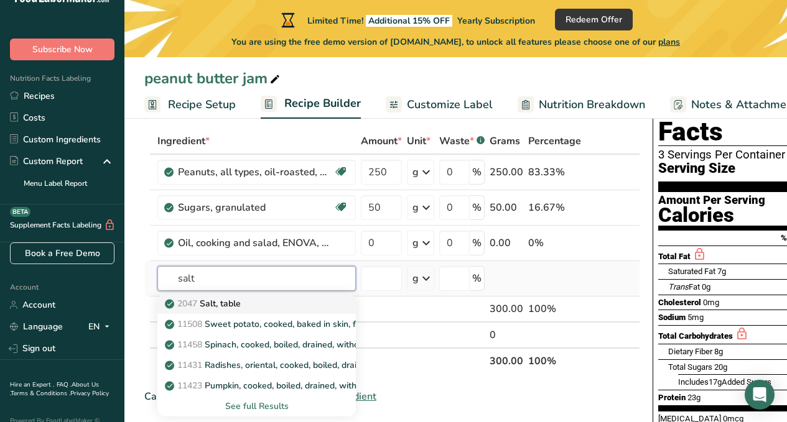
type input "salt"
click at [241, 308] on p "2047 Salt, table" at bounding box center [203, 303] width 73 height 13
type input "Salt, table"
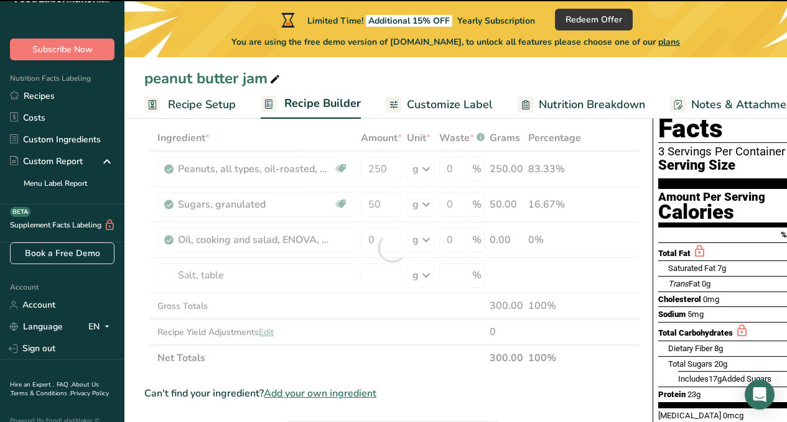
scroll to position [70, 0]
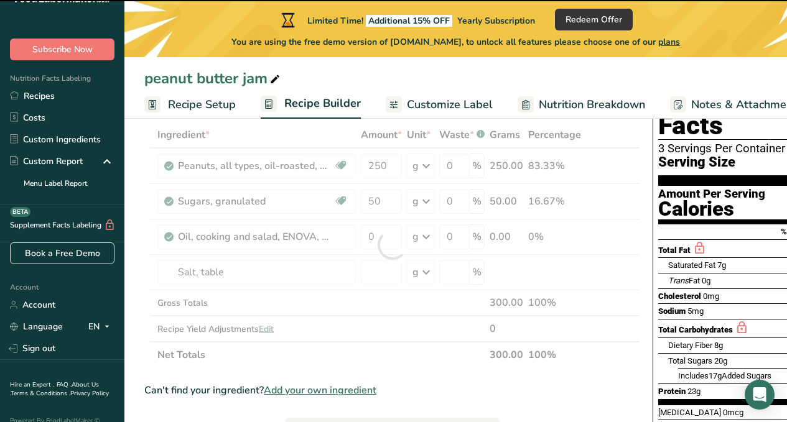
type input "0"
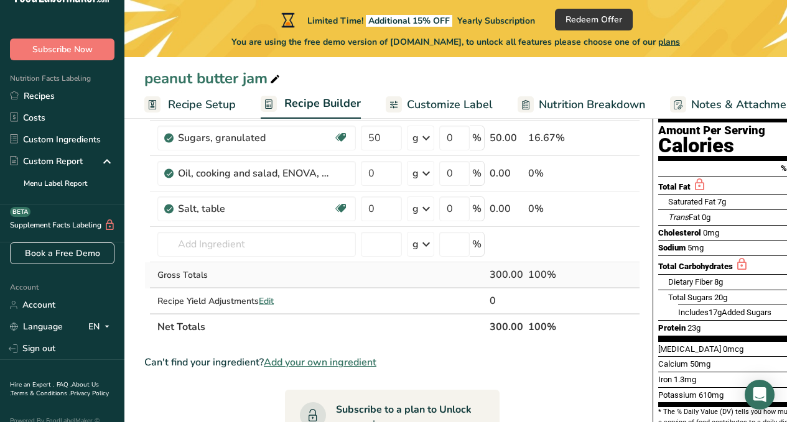
scroll to position [132, 0]
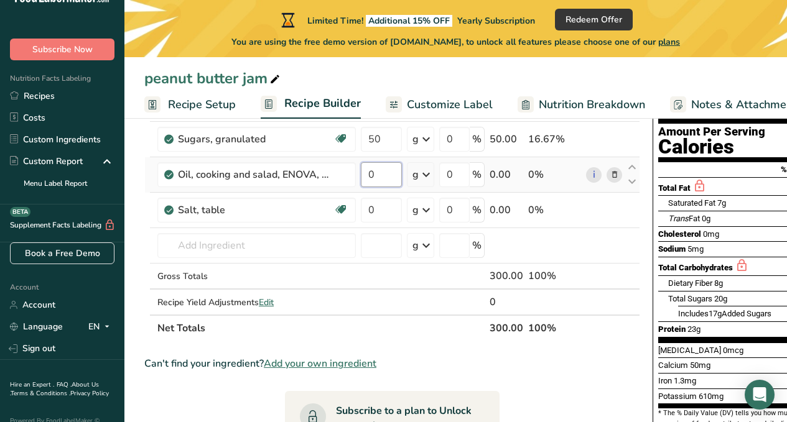
click at [381, 176] on input "0" at bounding box center [381, 174] width 41 height 25
drag, startPoint x: 381, startPoint y: 176, endPoint x: 357, endPoint y: 177, distance: 23.6
click at [358, 176] on td "0" at bounding box center [381, 174] width 46 height 35
type input "30"
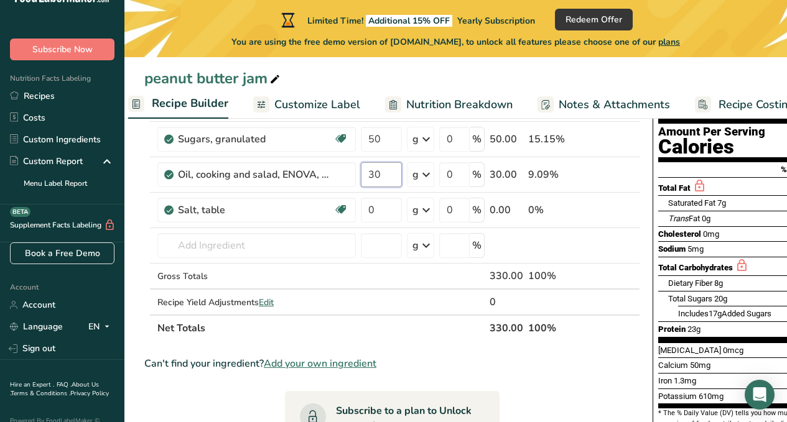
scroll to position [0, 159]
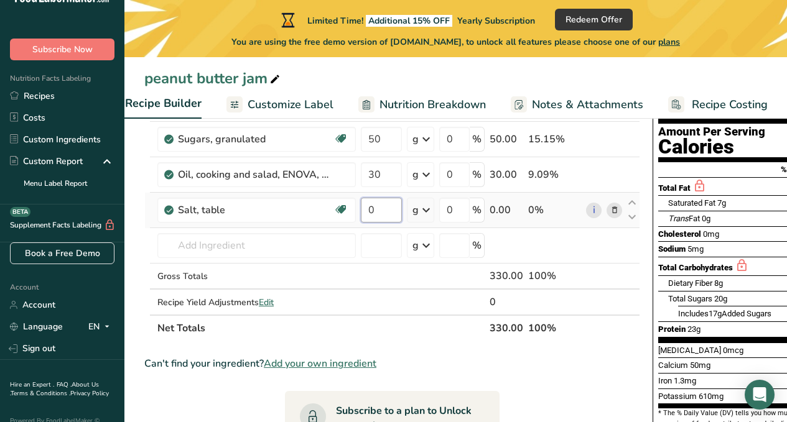
click at [382, 204] on div "Ingredient * Amount * Unit * Waste * .a-a{fill:#347362;}.b-a{fill:#fff;} Grams …" at bounding box center [392, 201] width 496 height 282
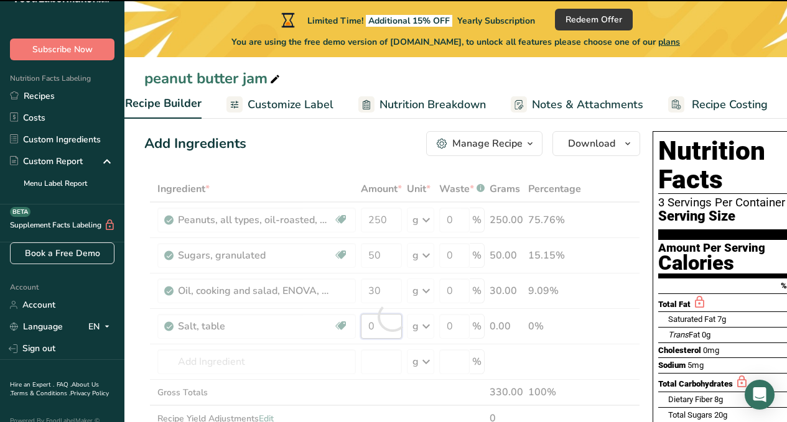
scroll to position [7, 0]
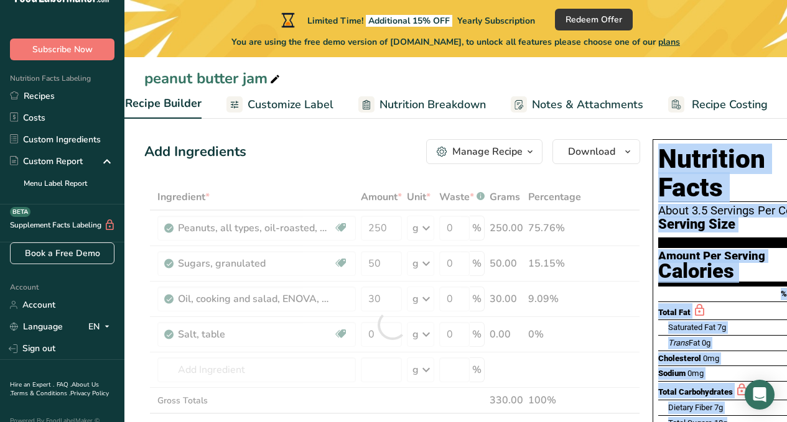
drag, startPoint x: 634, startPoint y: 414, endPoint x: 658, endPoint y: 414, distance: 23.6
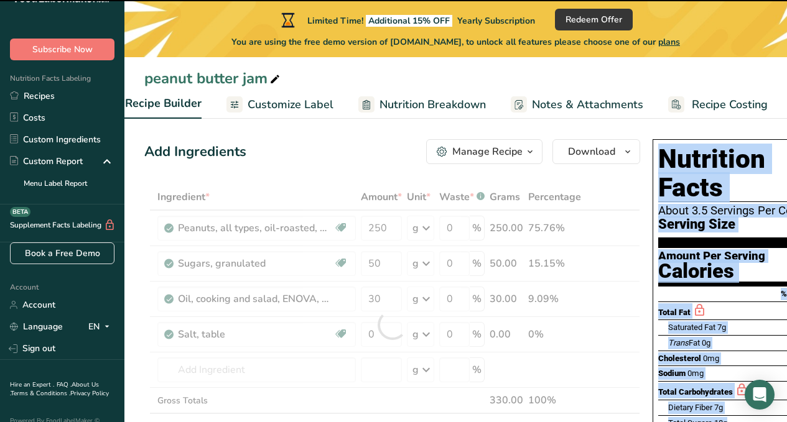
click at [618, 389] on div at bounding box center [392, 325] width 496 height 282
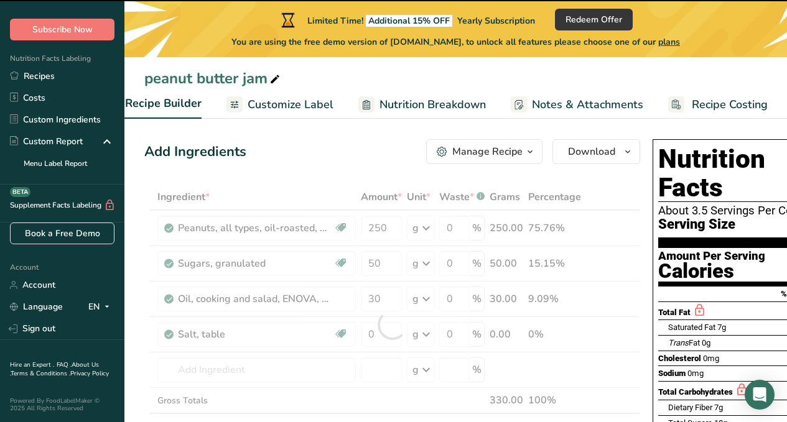
scroll to position [48, 0]
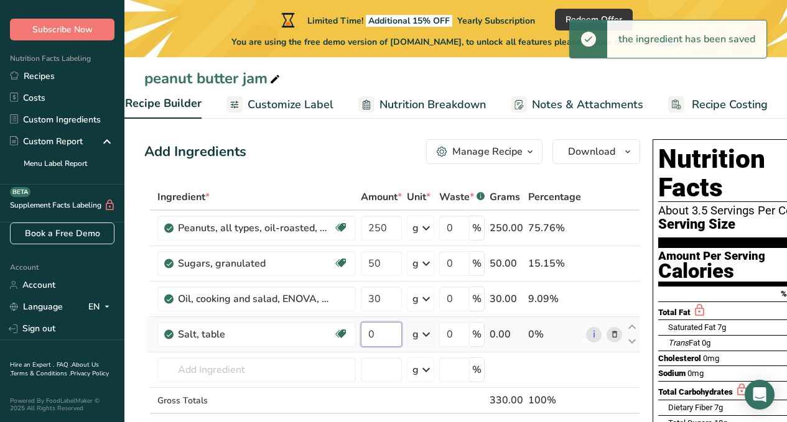
click at [380, 333] on input "0" at bounding box center [381, 334] width 41 height 25
drag, startPoint x: 380, startPoint y: 333, endPoint x: 361, endPoint y: 341, distance: 20.3
click at [361, 341] on input "0" at bounding box center [381, 334] width 41 height 25
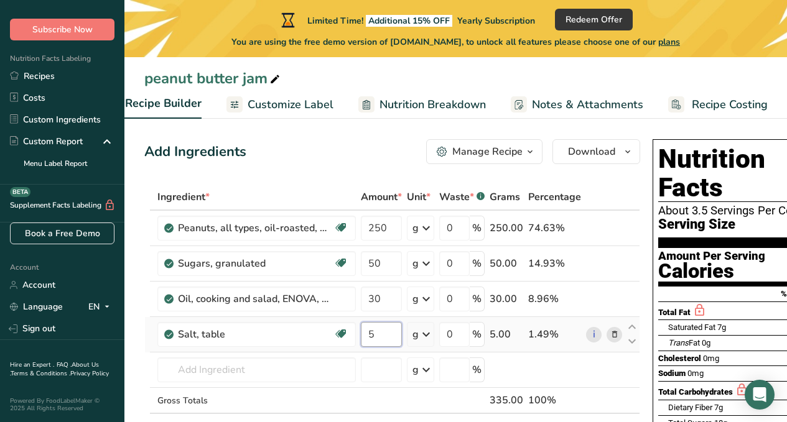
type input "5"
click at [559, 376] on div "Ingredient * Amount * Unit * Waste * .a-a{fill:#347362;}.b-a{fill:#fff;} Grams …" at bounding box center [392, 325] width 496 height 282
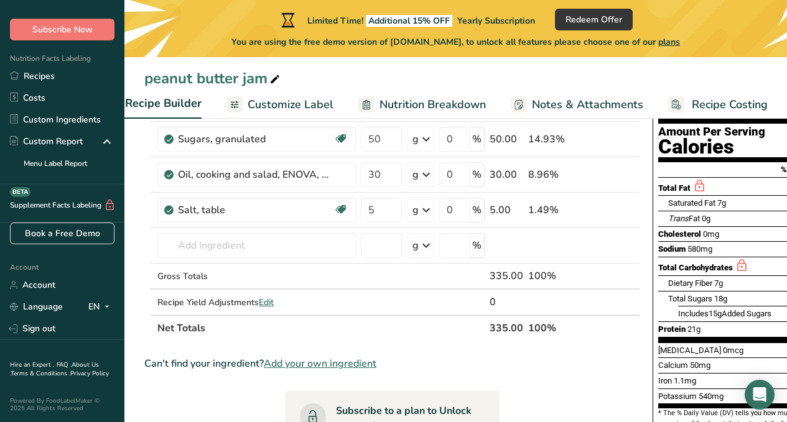
scroll to position [70, 0]
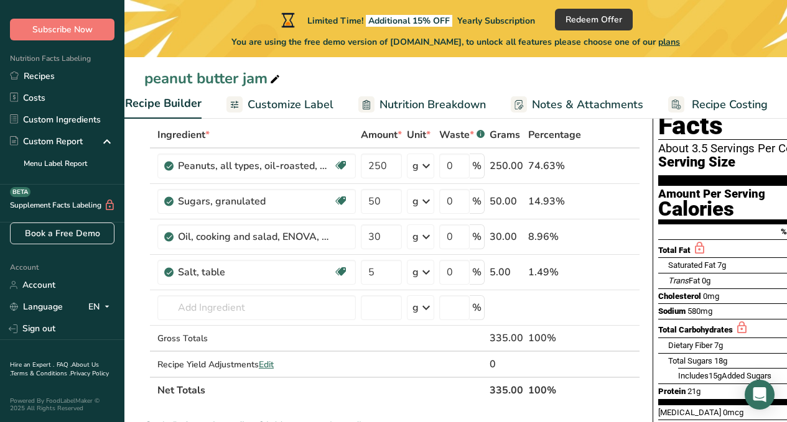
click at [447, 105] on span "Nutrition Breakdown" at bounding box center [432, 104] width 106 height 17
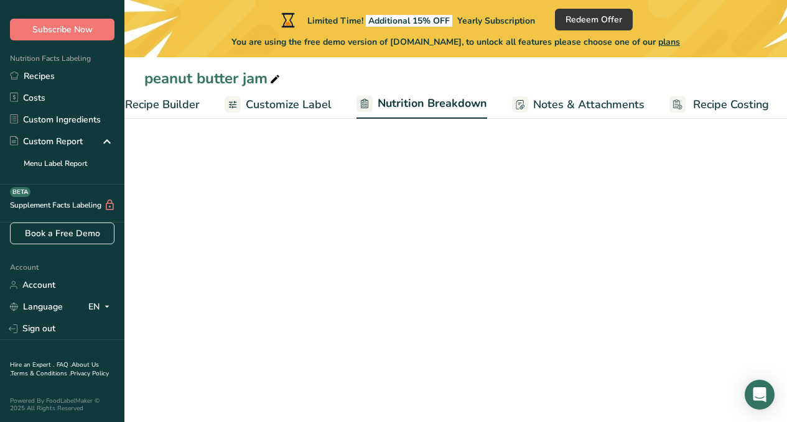
scroll to position [0, 161]
select select "Calories"
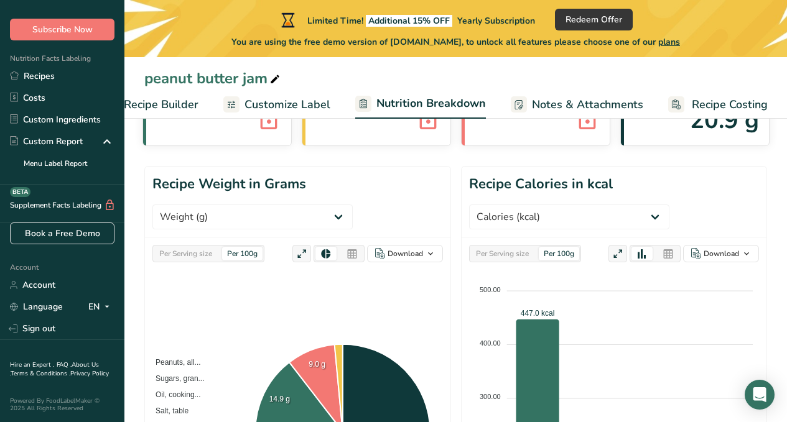
scroll to position [124, 0]
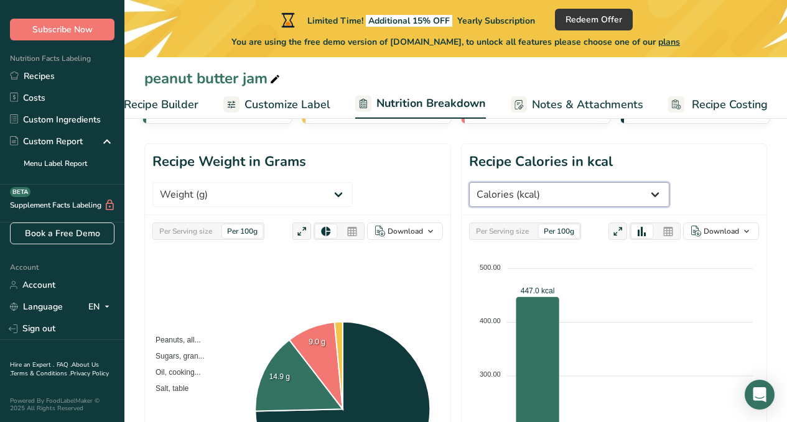
click at [611, 192] on select "Weight (g) Calories (kcal) Energy KJ (kj) Total Fat (g) Saturated Fat (g) Trans…" at bounding box center [569, 194] width 200 height 25
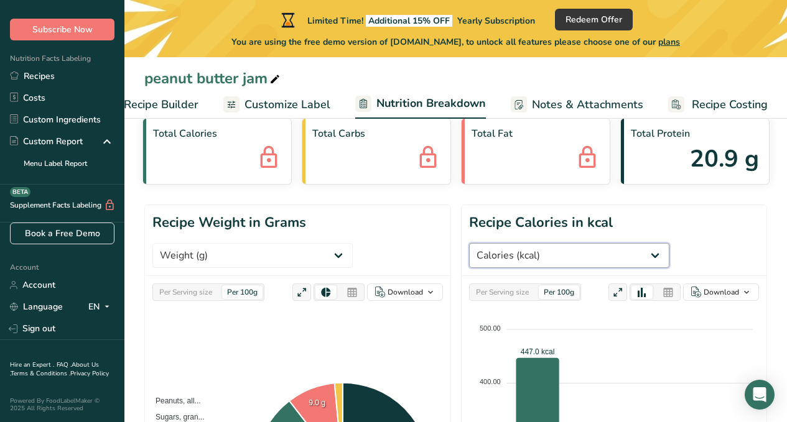
scroll to position [62, 0]
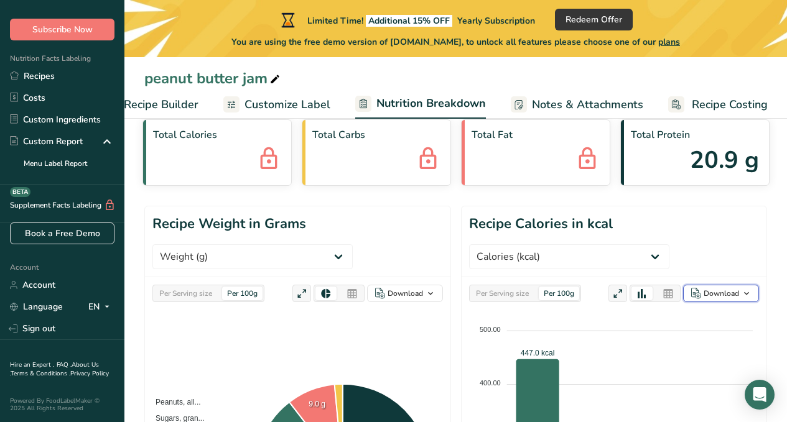
click at [728, 294] on div "Download" at bounding box center [721, 293] width 35 height 11
click at [704, 333] on div "As table (.xlsx)" at bounding box center [717, 334] width 68 height 16
click at [291, 258] on select "Weight (g) Calories (kcal) Energy KJ (kj) Total Fat (g) Saturated Fat (g) Trans…" at bounding box center [252, 256] width 200 height 25
select select "Energy KJ"
click at [152, 244] on select "Weight (g) Calories (kcal) Energy KJ (kj) Total Fat (g) Saturated Fat (g) Trans…" at bounding box center [252, 256] width 200 height 25
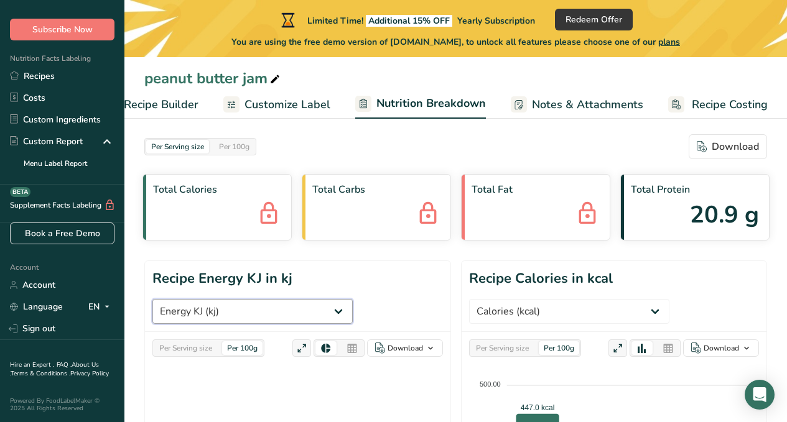
scroll to position [0, 0]
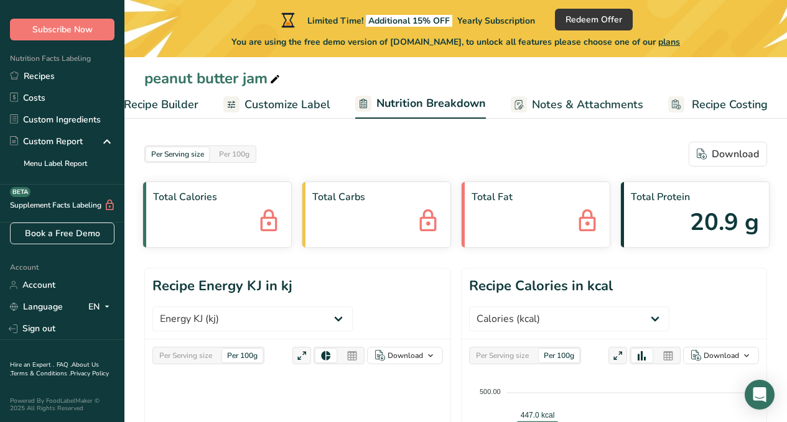
click at [308, 105] on span "Customize Label" at bounding box center [287, 104] width 86 height 17
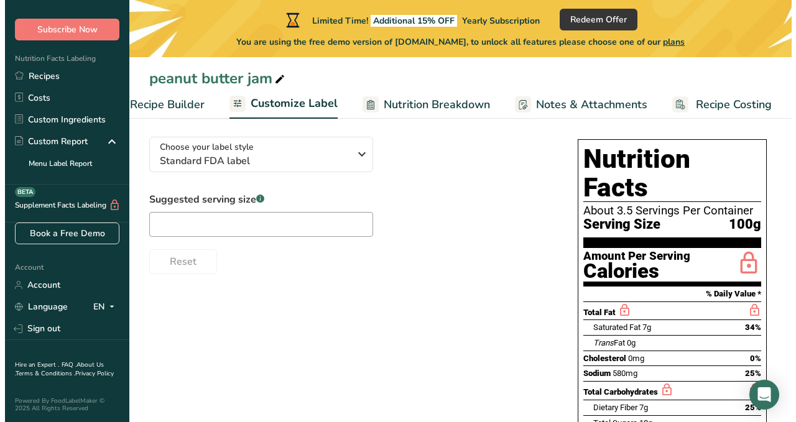
scroll to position [62, 0]
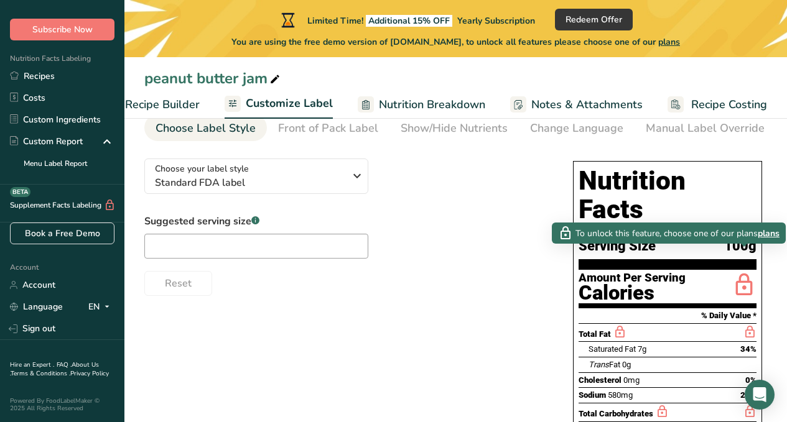
click at [742, 271] on icon at bounding box center [744, 285] width 25 height 29
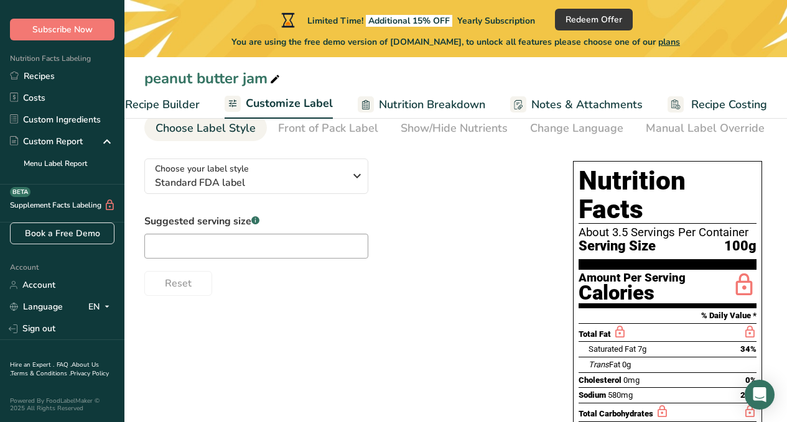
click at [742, 271] on icon at bounding box center [744, 285] width 25 height 29
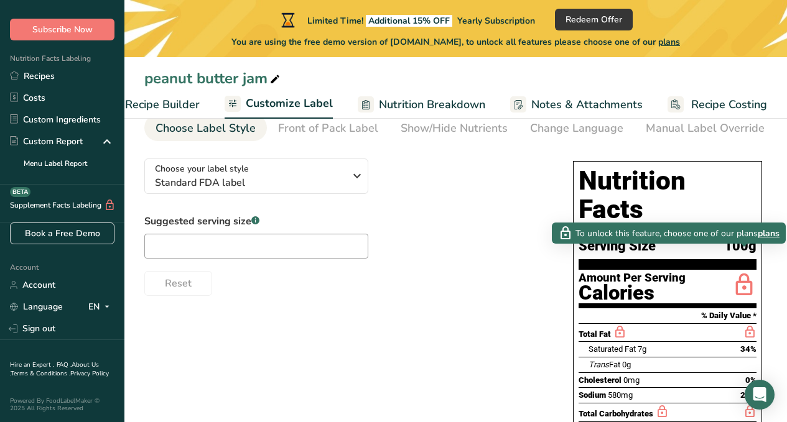
click at [770, 231] on span "plans" at bounding box center [769, 233] width 22 height 13
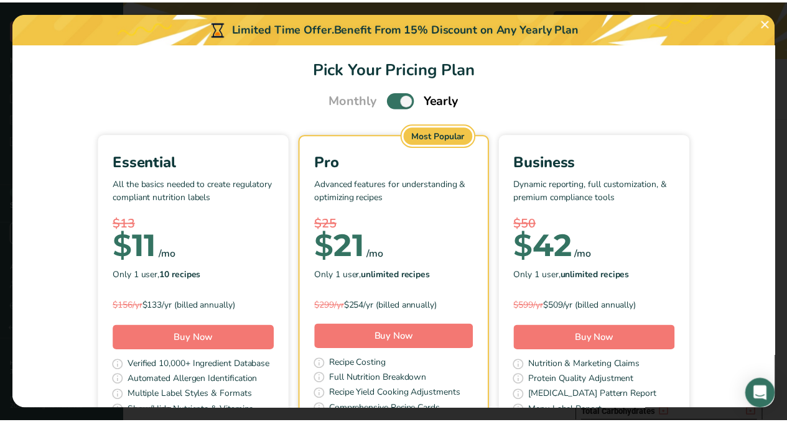
scroll to position [0, 0]
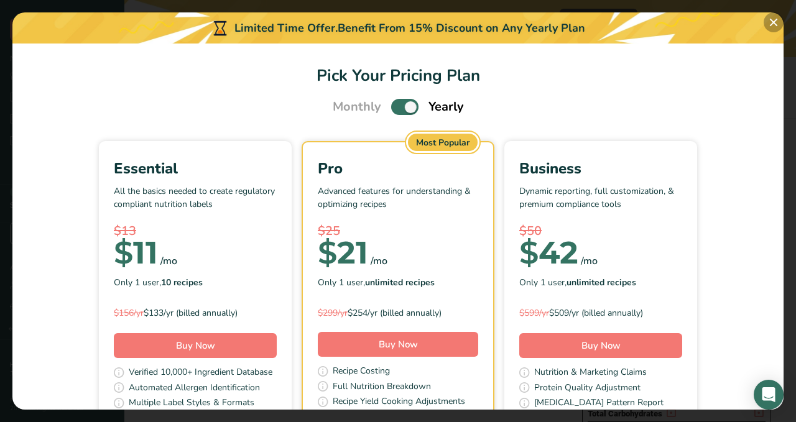
click at [771, 19] on button "Pick Your Pricing Plan Modal" at bounding box center [774, 22] width 20 height 20
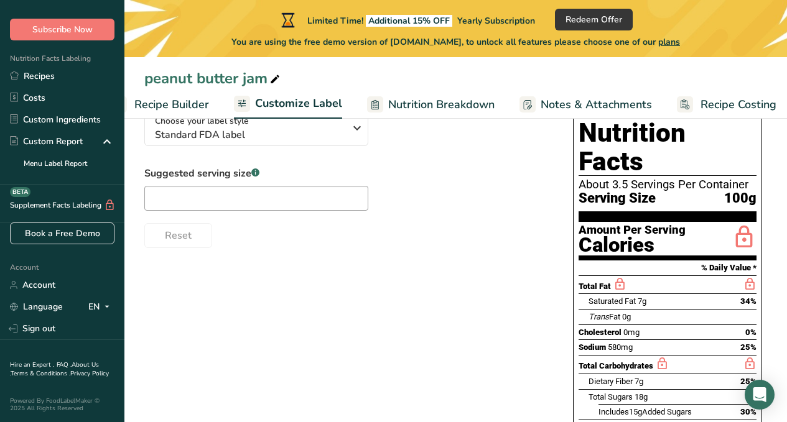
scroll to position [88, 0]
